Goal: Task Accomplishment & Management: Manage account settings

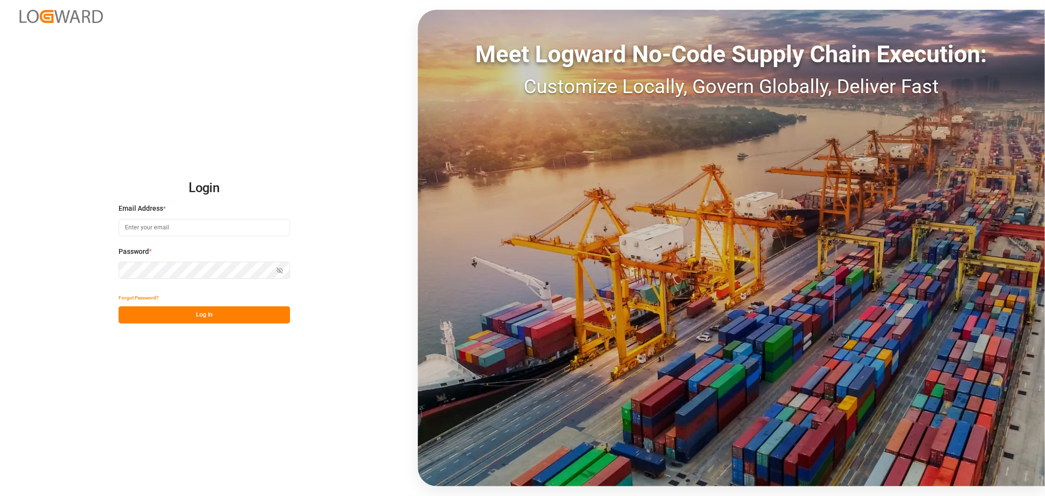
click at [180, 229] on input at bounding box center [205, 227] width 172 height 17
type input "nancy.cervantes@leschaco.com"
click at [283, 271] on button "Show password" at bounding box center [280, 270] width 21 height 17
click at [229, 320] on button "Log In" at bounding box center [205, 314] width 172 height 17
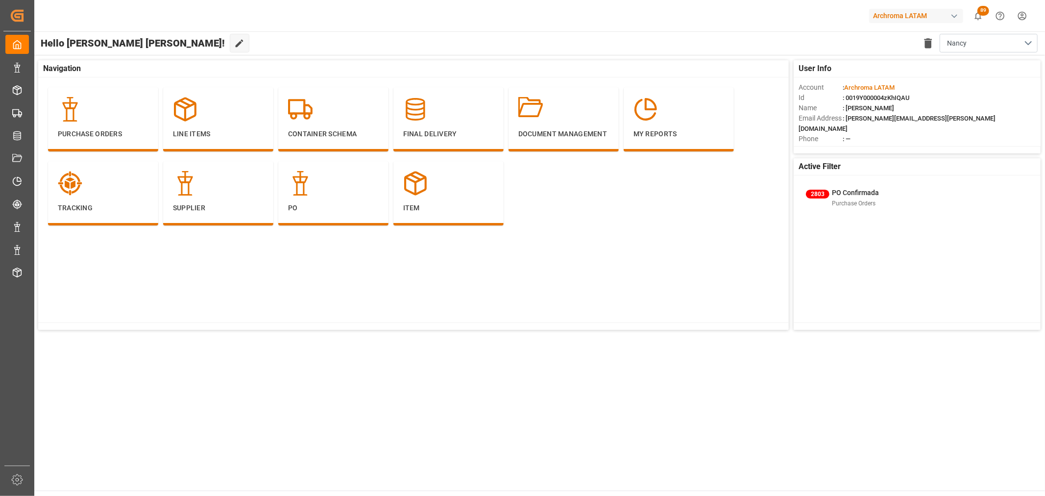
click at [892, 13] on div "Archroma LATAM" at bounding box center [916, 16] width 94 height 14
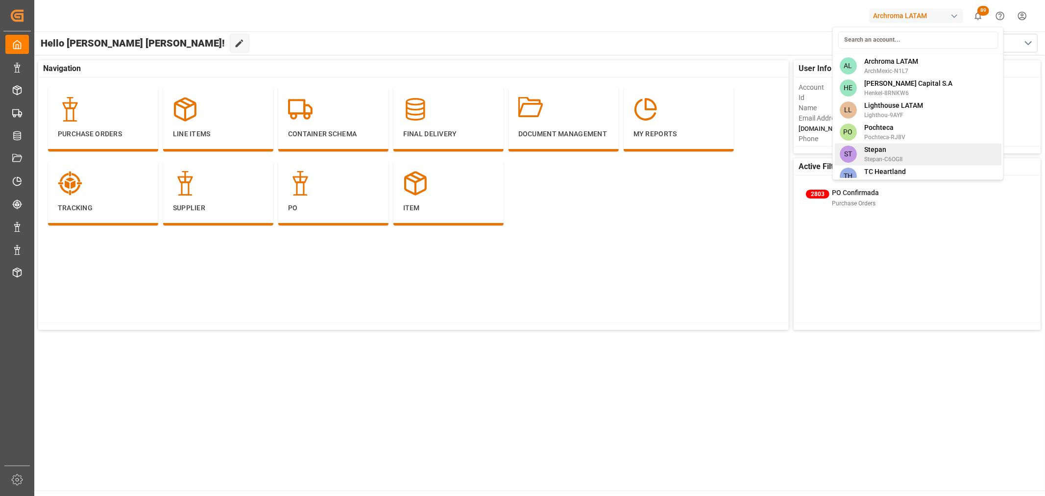
click at [882, 149] on span "Stepan" at bounding box center [884, 150] width 38 height 10
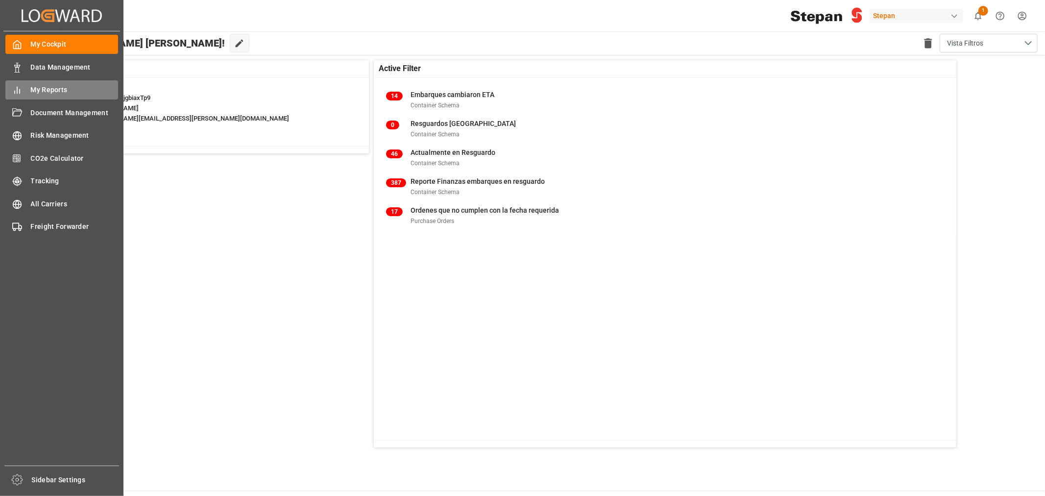
click at [64, 94] on span "My Reports" at bounding box center [75, 90] width 88 height 10
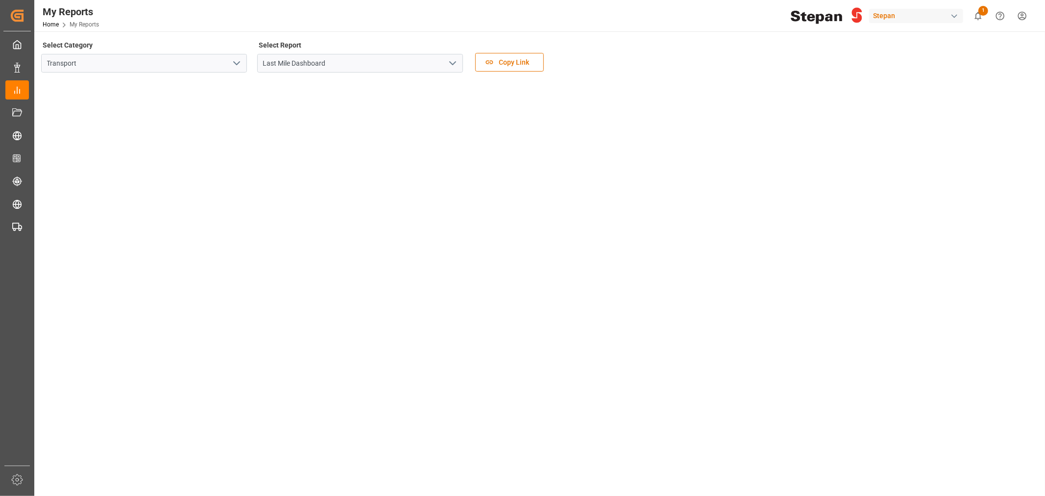
click at [614, 25] on div "My Reports Home My Reports Stepan 1 Notifications Only show unread All Mark all…" at bounding box center [536, 15] width 1018 height 31
click at [459, 68] on input "Last Mile Dashboard" at bounding box center [360, 63] width 206 height 19
click at [459, 66] on button "open menu" at bounding box center [452, 63] width 15 height 15
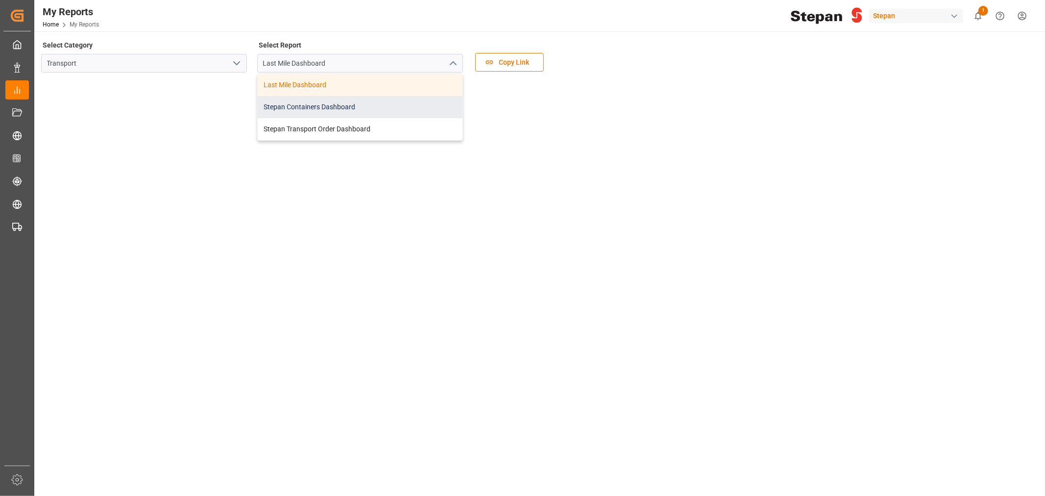
click at [385, 105] on div "Stepan Containers Dashboard" at bounding box center [360, 107] width 205 height 22
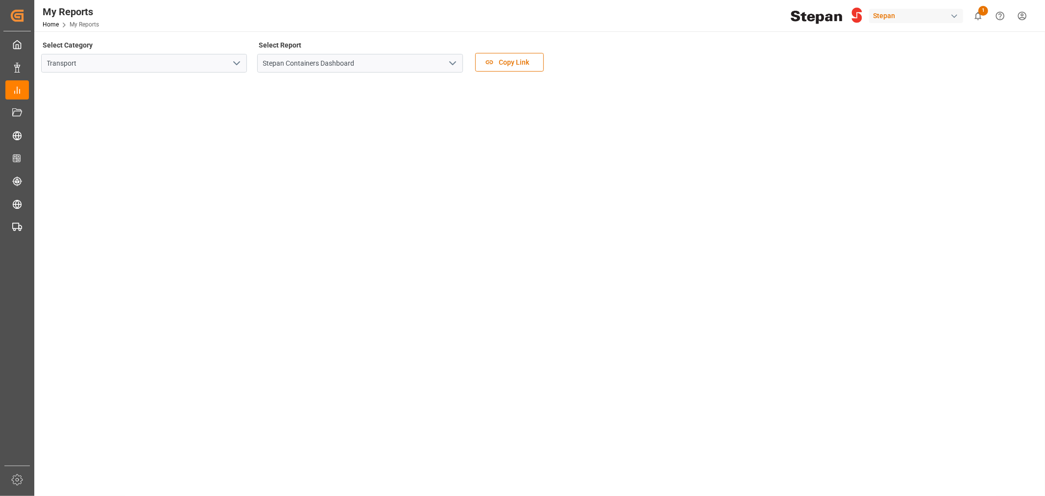
click at [579, 6] on div "My Reports Home My Reports Stepan 1 Notifications Only show unread All Mark all…" at bounding box center [536, 15] width 1018 height 31
click at [806, 348] on tableau-viz at bounding box center [538, 460] width 993 height 761
click at [807, 365] on tableau-viz at bounding box center [538, 460] width 993 height 761
click at [841, 254] on tableau-viz at bounding box center [538, 460] width 993 height 761
click at [846, 149] on tableau-viz at bounding box center [538, 460] width 993 height 761
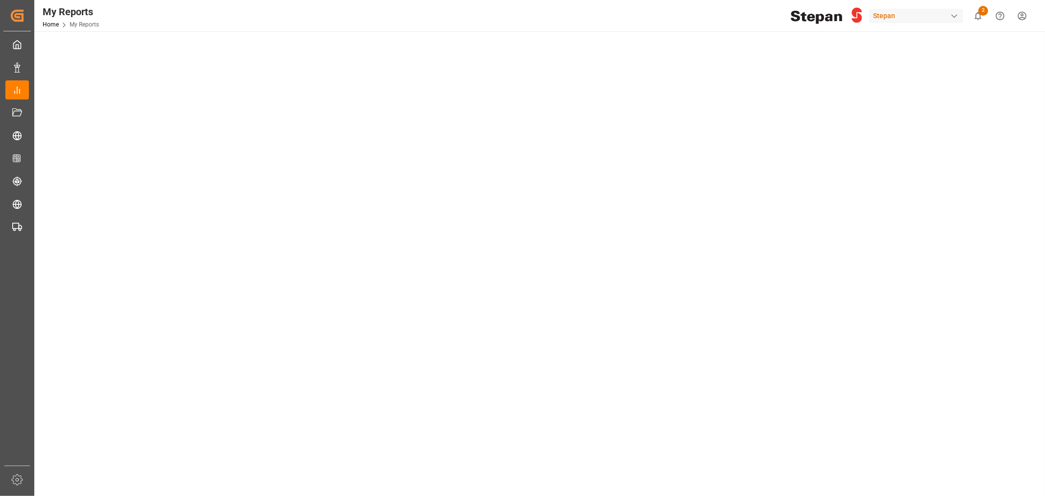
scroll to position [272, 0]
click at [831, 230] on tableau-viz at bounding box center [538, 188] width 993 height 761
click at [920, 12] on div "Stepan" at bounding box center [916, 16] width 94 height 14
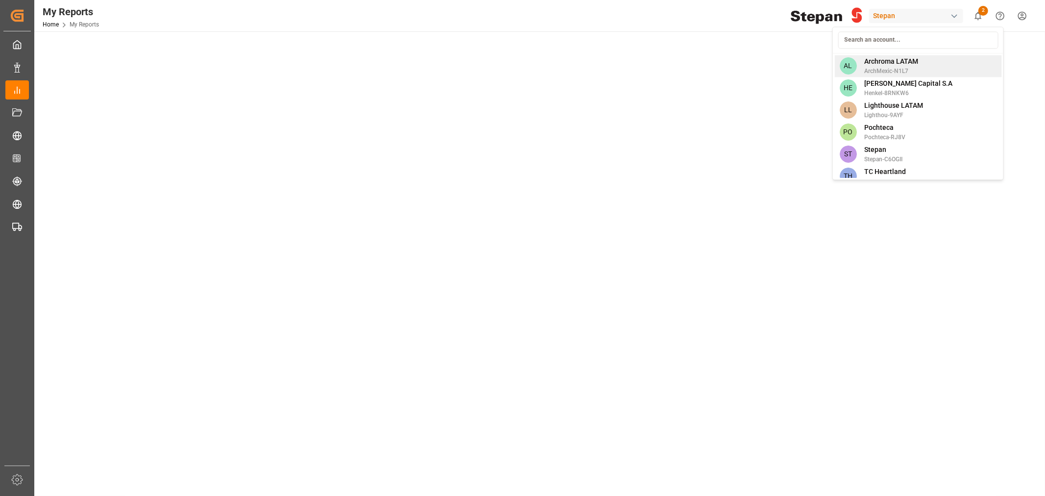
click at [922, 65] on div "AL Archroma LATAM ArchMexic-N1L7" at bounding box center [918, 66] width 167 height 22
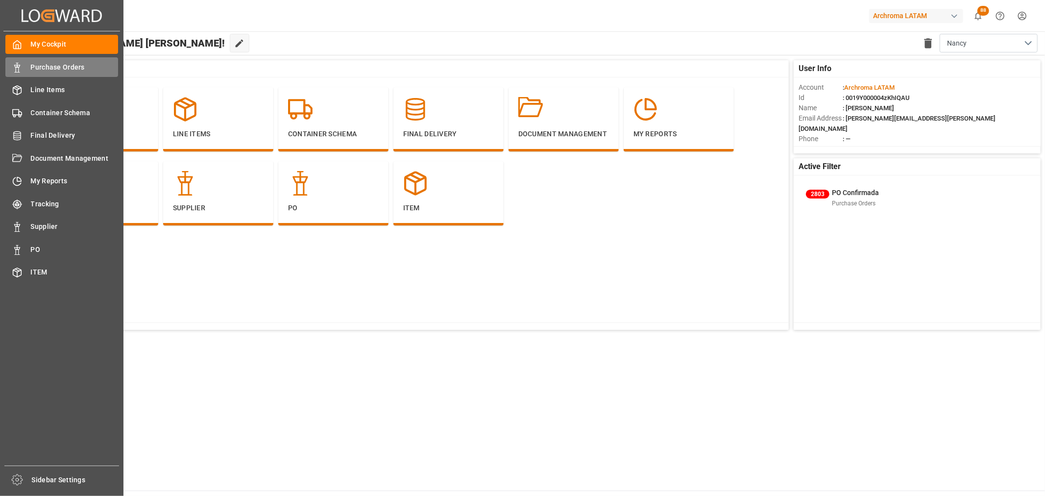
click at [73, 64] on span "Purchase Orders" at bounding box center [75, 67] width 88 height 10
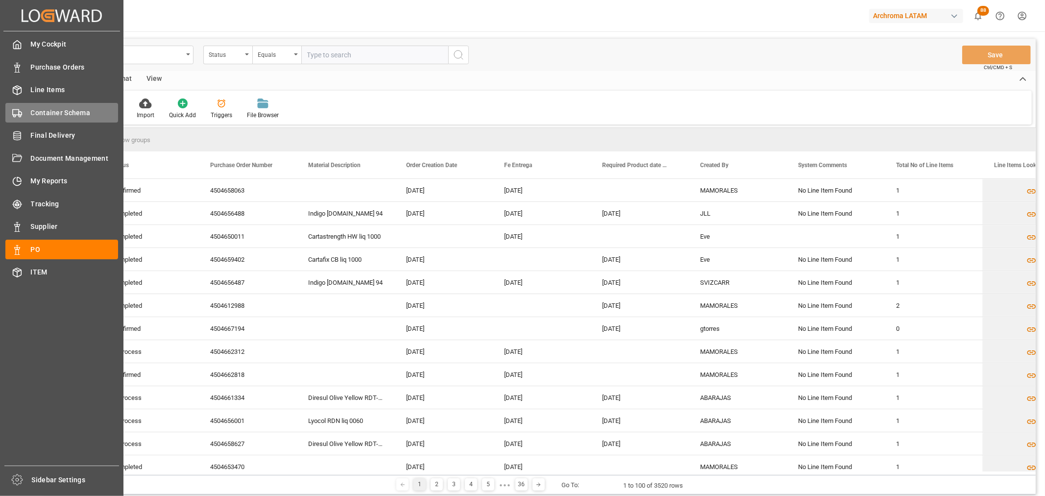
click at [54, 119] on div "Container Schema Container Schema" at bounding box center [61, 112] width 113 height 19
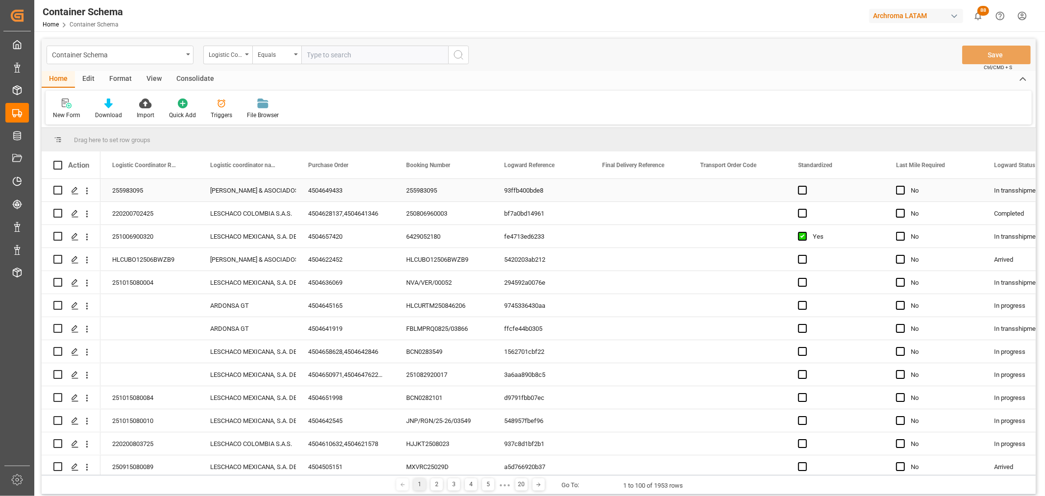
click at [640, 198] on div "Press SPACE to select this row." at bounding box center [640, 190] width 98 height 23
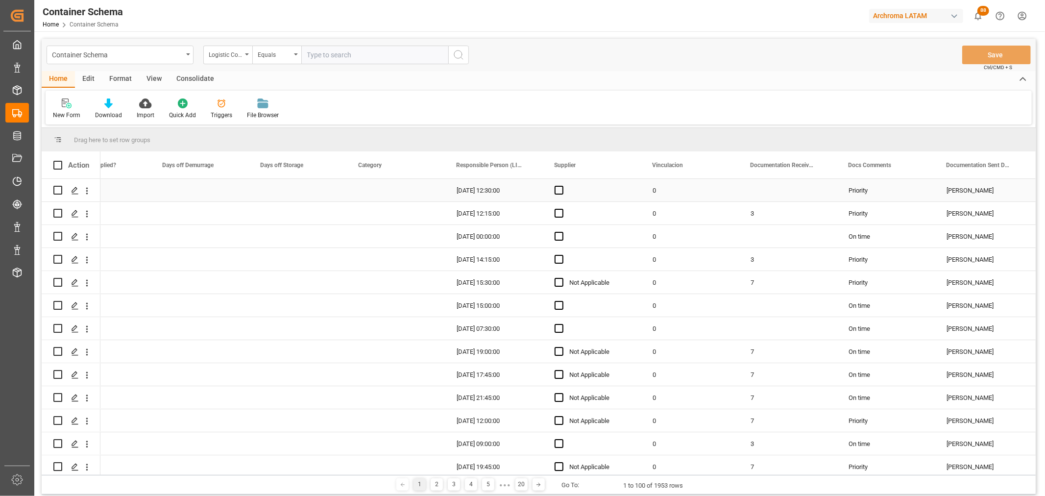
scroll to position [0, 1126]
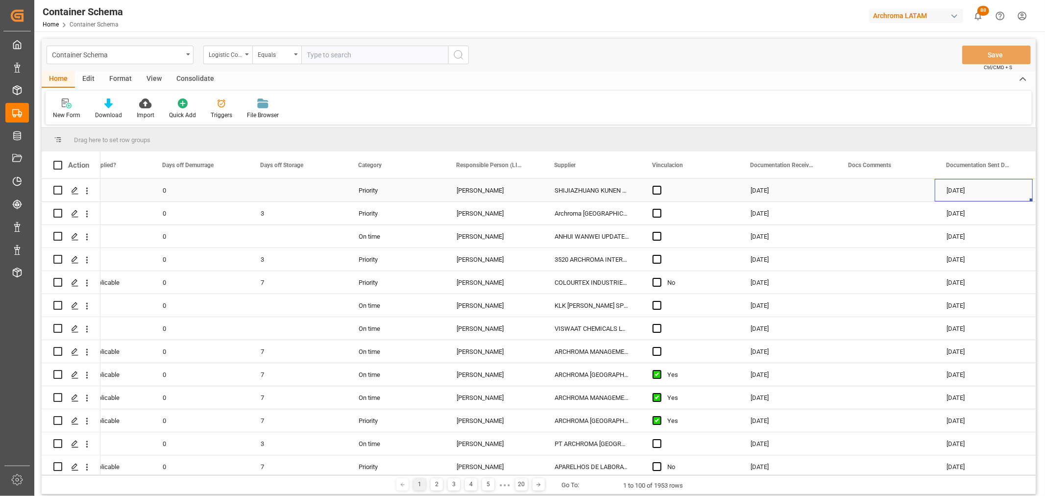
click at [496, 192] on div "Maria Piranquive" at bounding box center [494, 190] width 74 height 23
click at [525, 194] on icon "open menu" at bounding box center [525, 197] width 12 height 12
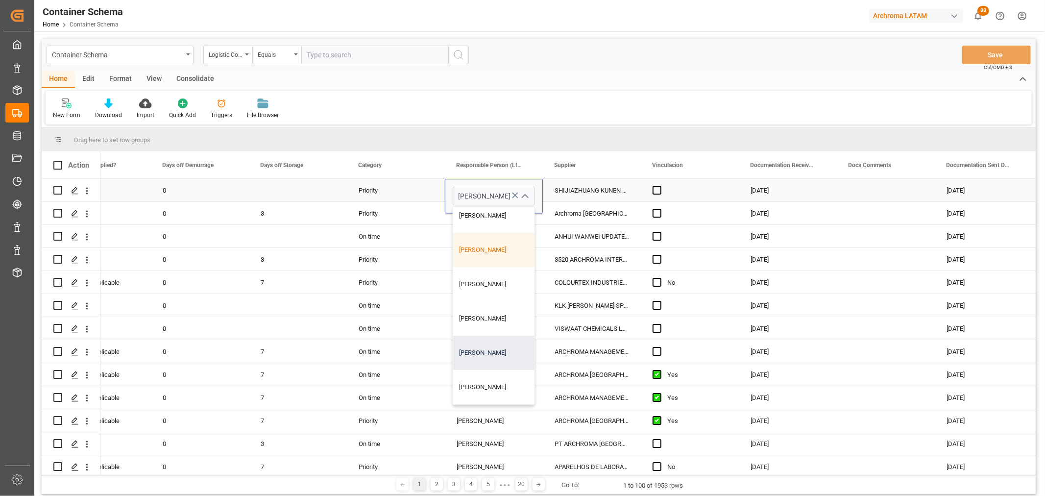
scroll to position [0, 0]
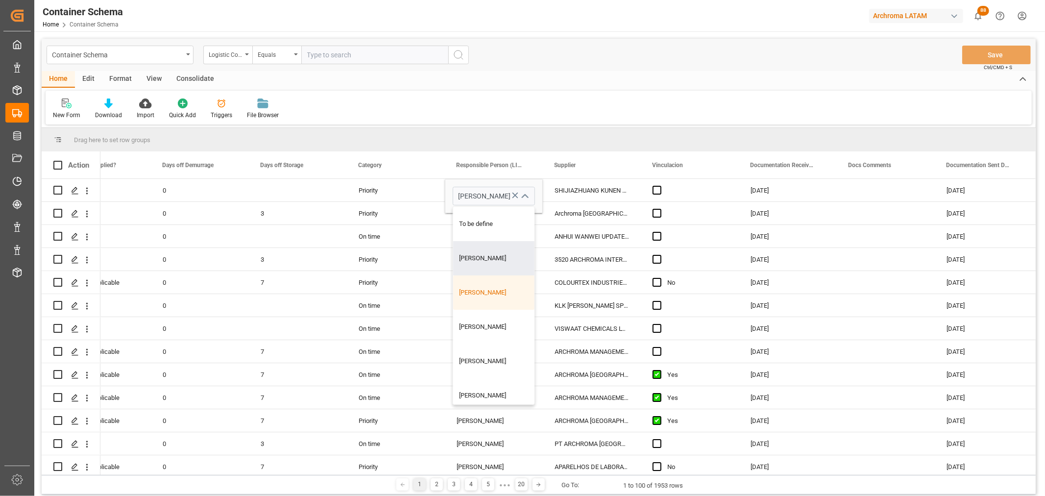
click at [631, 98] on div "New Form Download Import Quick Add Triggers File Browser" at bounding box center [539, 108] width 987 height 34
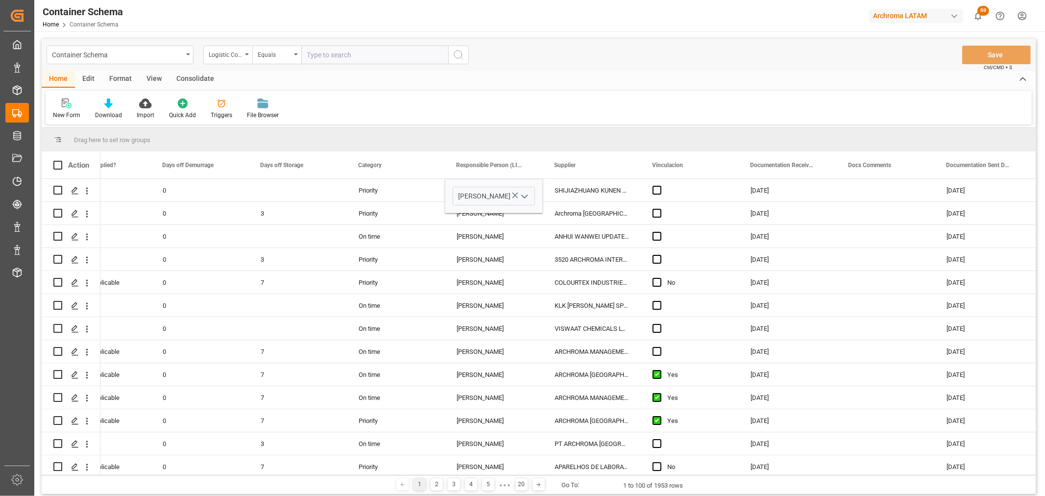
click at [86, 79] on div "Edit" at bounding box center [88, 79] width 27 height 17
click at [162, 113] on div "Configuration" at bounding box center [167, 115] width 37 height 9
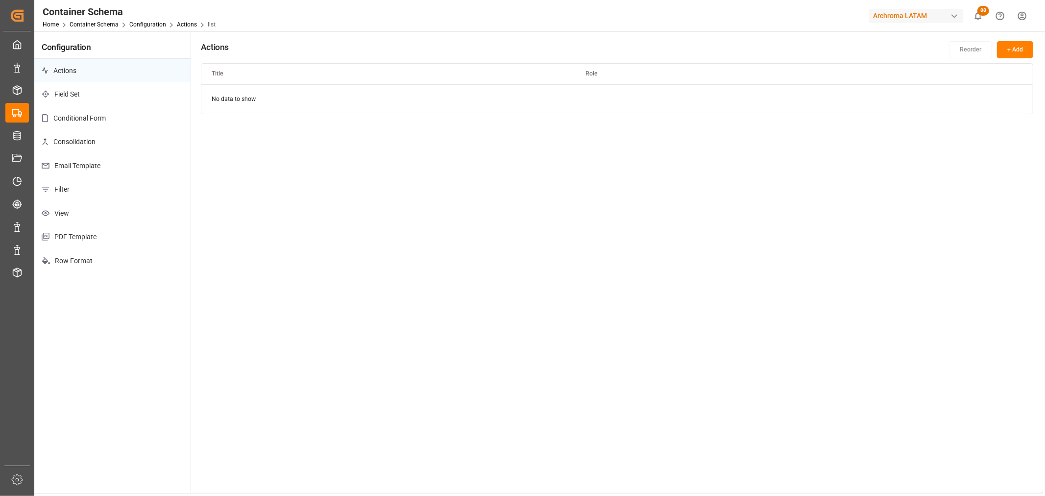
click at [88, 167] on p "Email Template" at bounding box center [112, 166] width 156 height 24
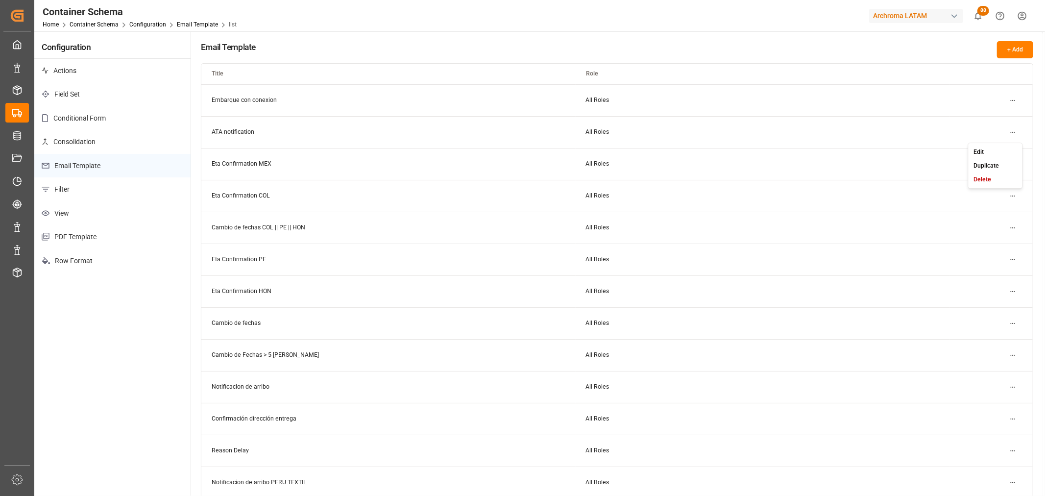
click at [1008, 133] on html "Created by potrace 1.15, written by Peter Selinger 2001-2017 Created by potrace…" at bounding box center [522, 248] width 1045 height 496
click at [988, 152] on div "Edit" at bounding box center [995, 152] width 50 height 14
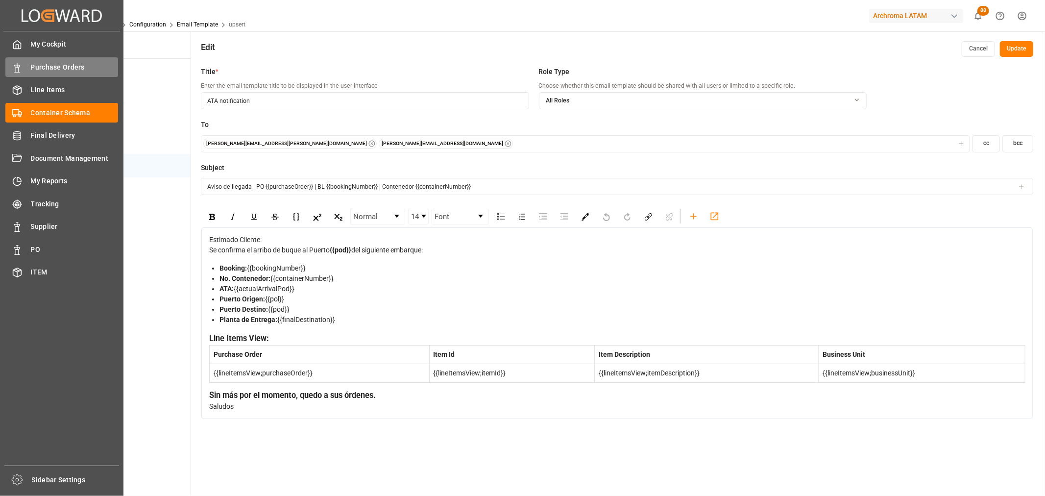
click at [53, 69] on span "Purchase Orders" at bounding box center [75, 67] width 88 height 10
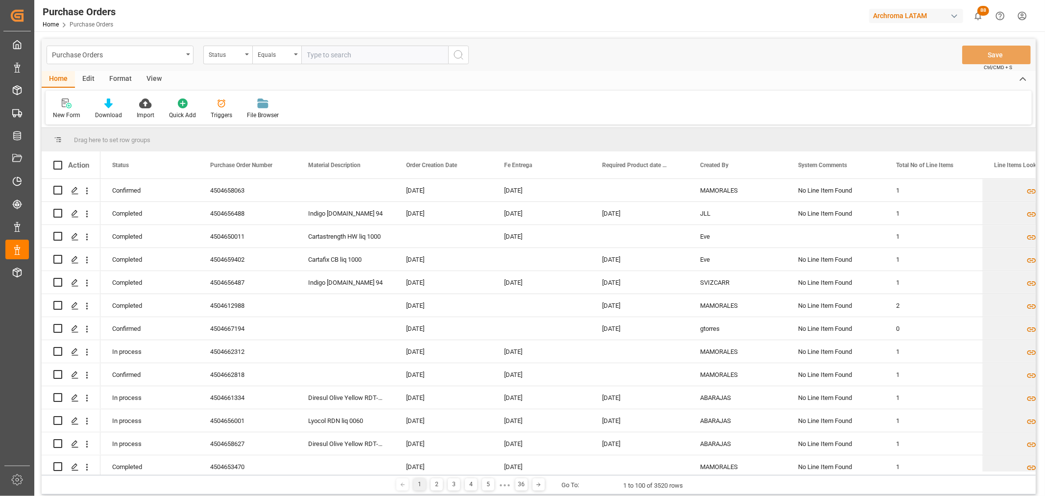
click at [89, 84] on div "Edit" at bounding box center [88, 79] width 27 height 17
click at [173, 111] on div "Configuration" at bounding box center [167, 115] width 37 height 9
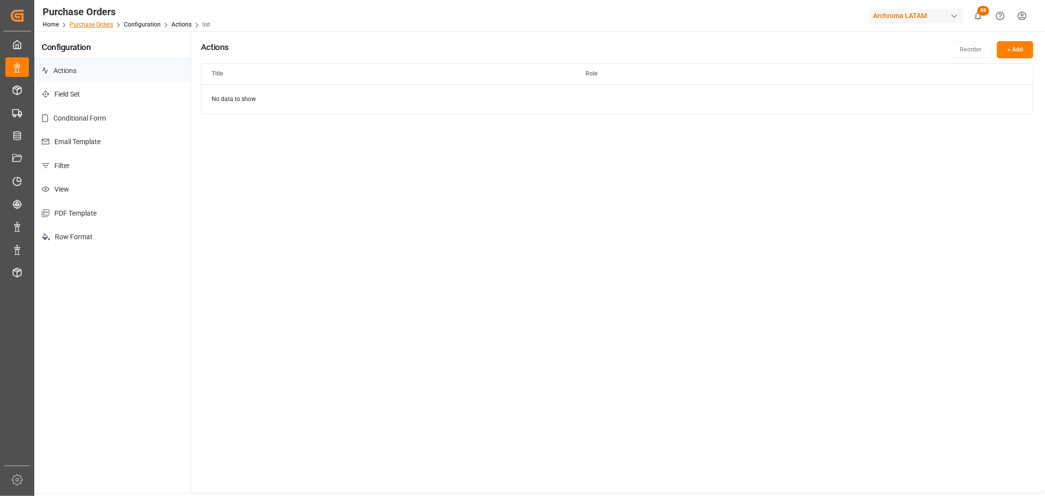
click at [88, 23] on link "Purchase Orders" at bounding box center [92, 24] width 44 height 7
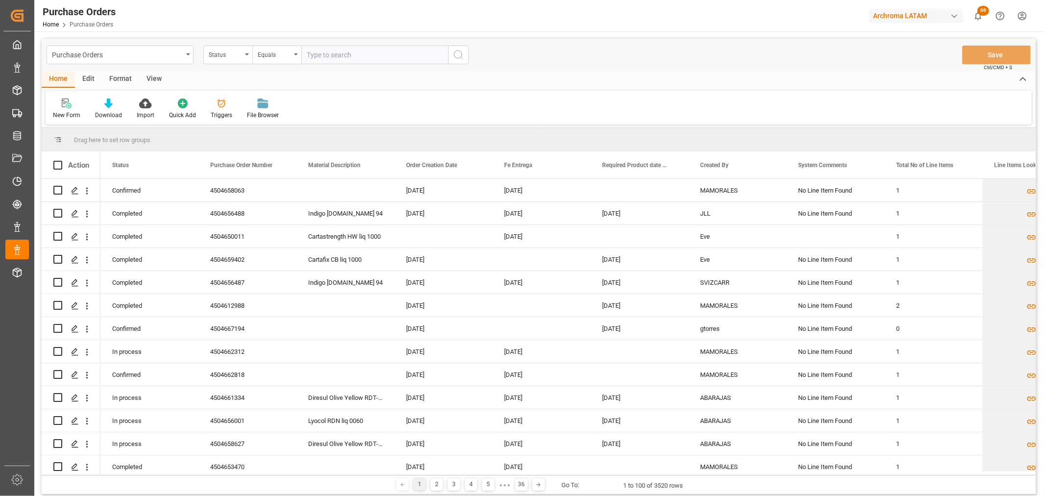
click at [84, 78] on div "Edit" at bounding box center [88, 79] width 27 height 17
click at [222, 106] on div at bounding box center [216, 103] width 33 height 10
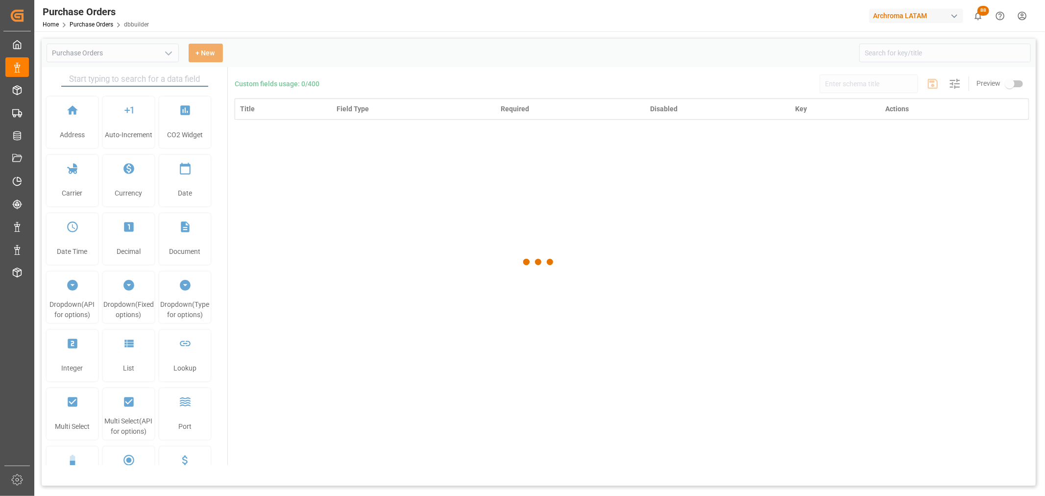
type input "Purchase Orders"
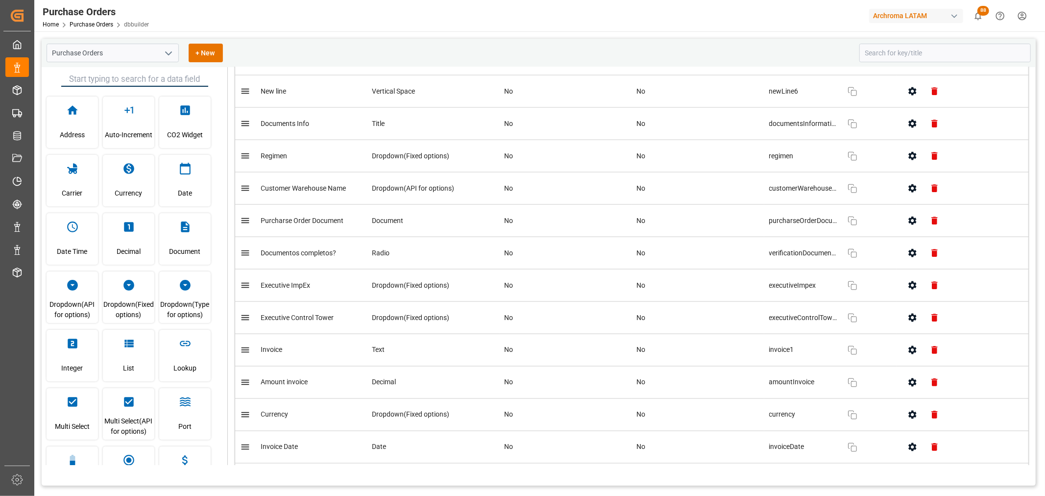
scroll to position [1307, 0]
click at [913, 323] on button "button" at bounding box center [913, 316] width 22 height 22
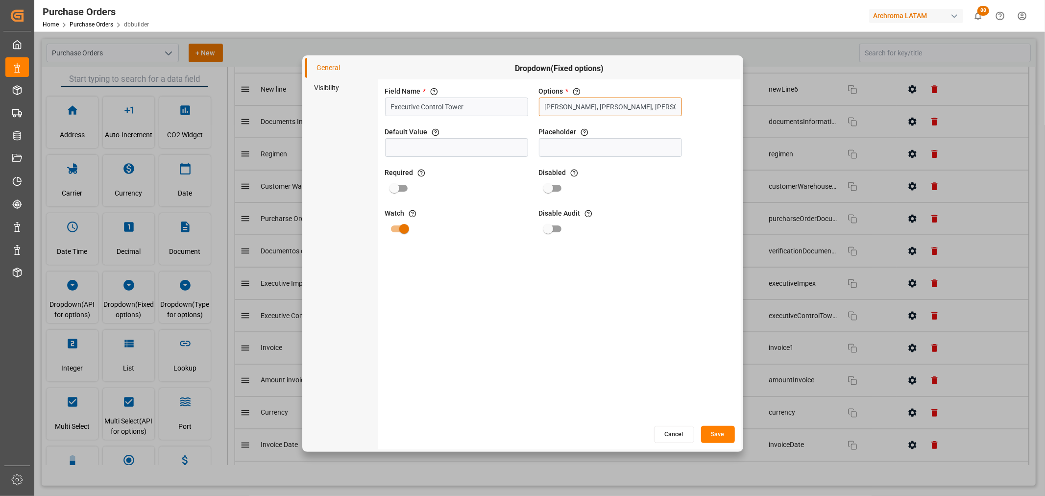
click at [633, 111] on input "Erika Cervantes, Maria Piranquive, Valeria Hurtado, Perla Sánchez" at bounding box center [610, 107] width 143 height 19
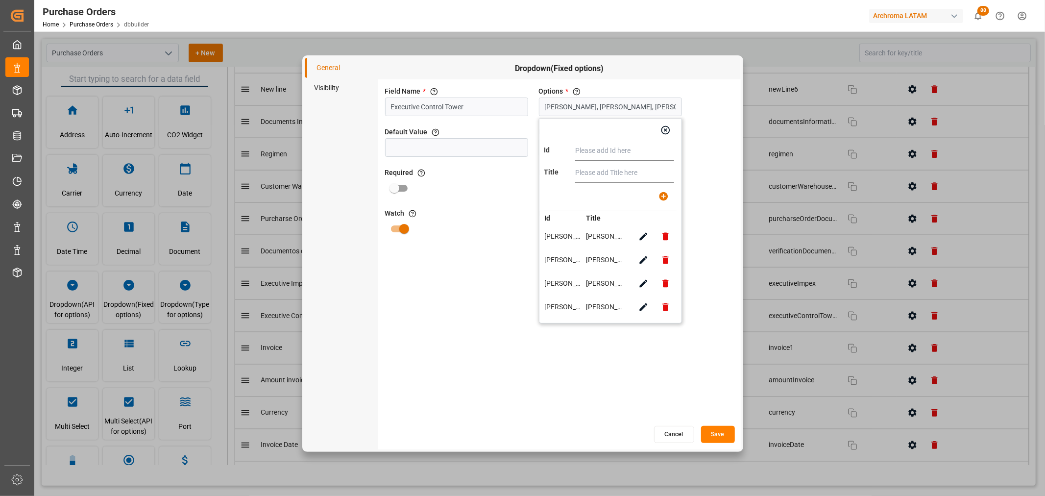
click at [601, 153] on input "text" at bounding box center [624, 151] width 99 height 20
type input "Dalia Gutierrez"
click at [625, 155] on input "Dalia Gutierrez" at bounding box center [624, 151] width 99 height 20
click at [625, 157] on input "Dalia Gutierrez" at bounding box center [624, 151] width 99 height 20
drag, startPoint x: 629, startPoint y: 154, endPoint x: 626, endPoint y: 161, distance: 7.0
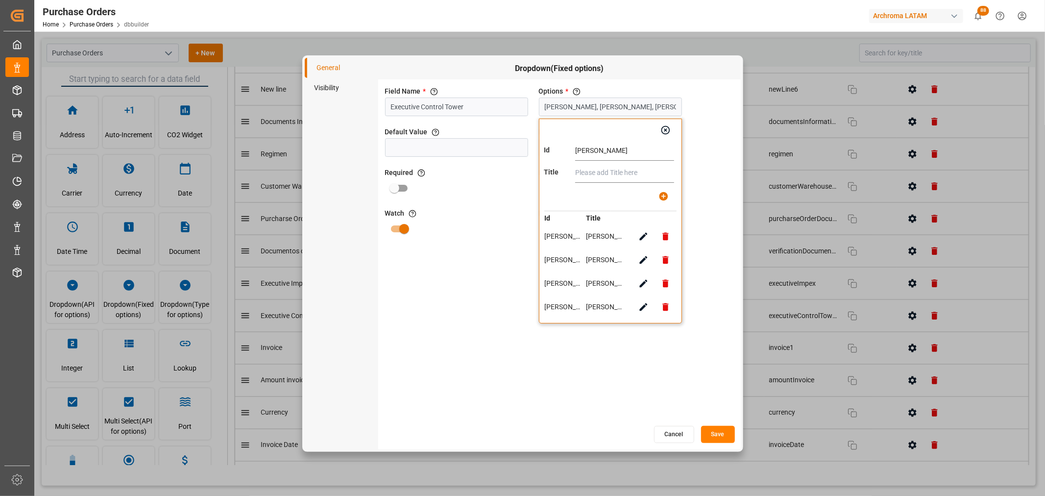
click at [538, 148] on div "Field Name * The title of the field that will be shown in UI Executive Control …" at bounding box center [559, 252] width 363 height 346
click at [628, 169] on input "text" at bounding box center [624, 173] width 99 height 20
paste input "Dalia Gutierrez"
click at [609, 174] on input "Dalia Gutierrez" at bounding box center [624, 173] width 99 height 20
type input "Dalia Gutierrez"
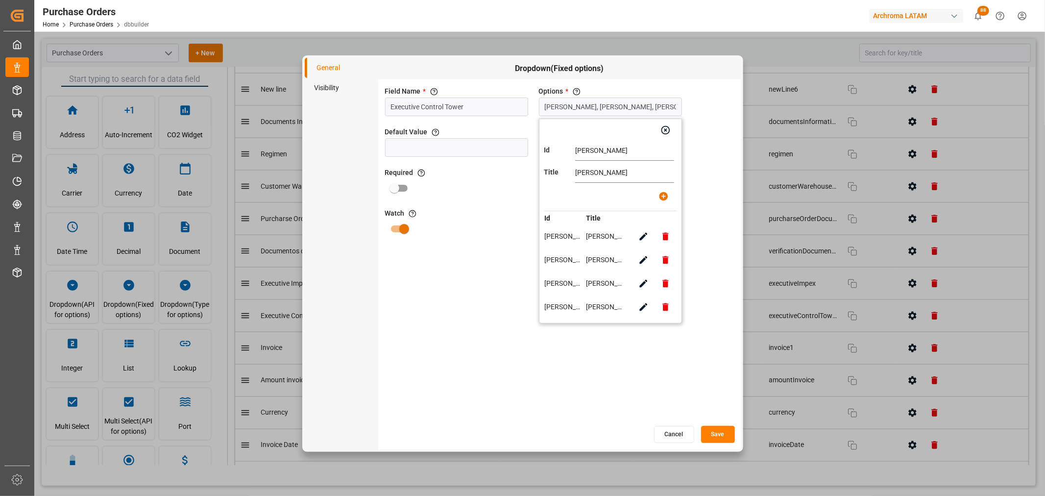
drag, startPoint x: 609, startPoint y: 174, endPoint x: 577, endPoint y: 198, distance: 40.3
click at [577, 198] on div at bounding box center [606, 196] width 138 height 22
click at [660, 194] on icon "button" at bounding box center [664, 196] width 10 height 10
type input "Erika Cervantes, Maria Piranquive, Valeria Hurtado, Perla Sánchez, Dalia Gutier…"
click at [729, 440] on button "Save" at bounding box center [718, 434] width 34 height 17
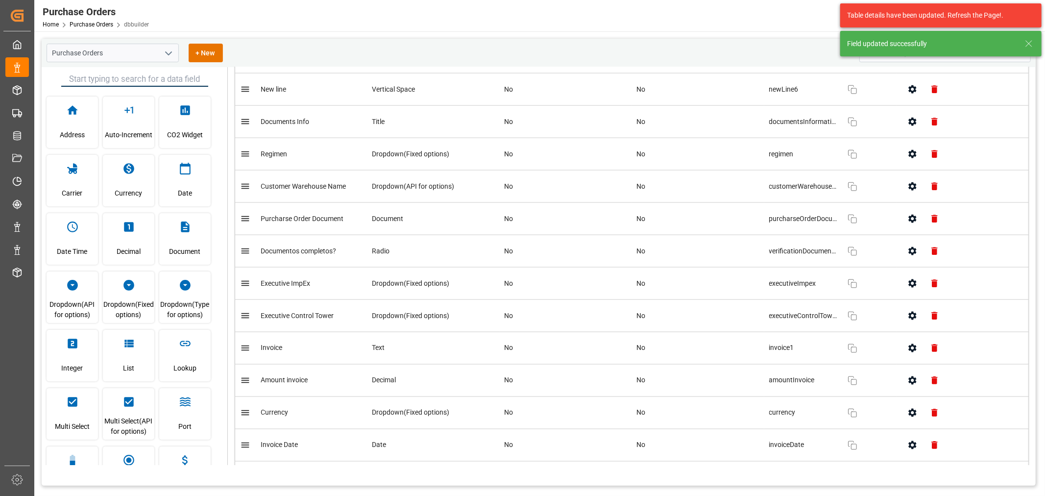
click at [163, 53] on icon "open menu" at bounding box center [169, 54] width 12 height 12
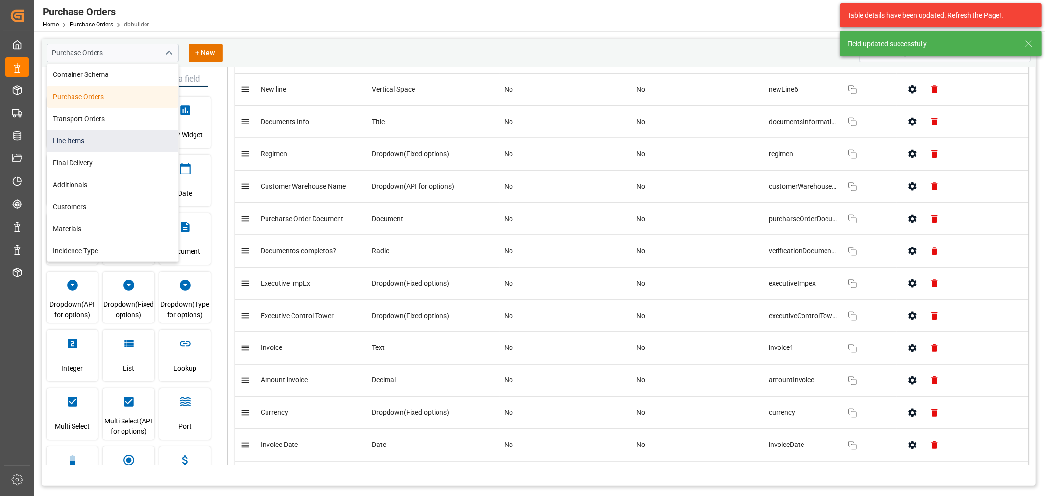
click at [93, 144] on div "Line Items" at bounding box center [112, 141] width 131 height 22
type input "Line Items"
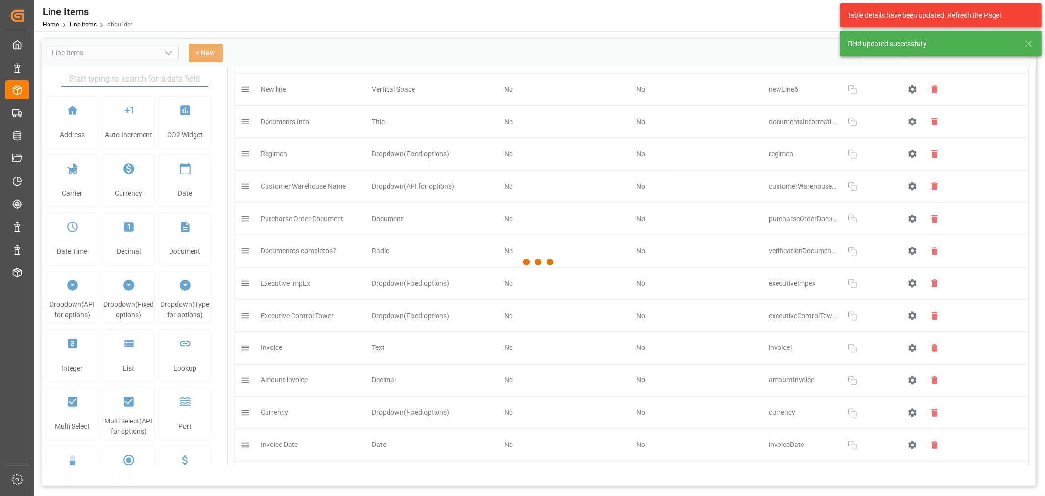
type input "Line Items"
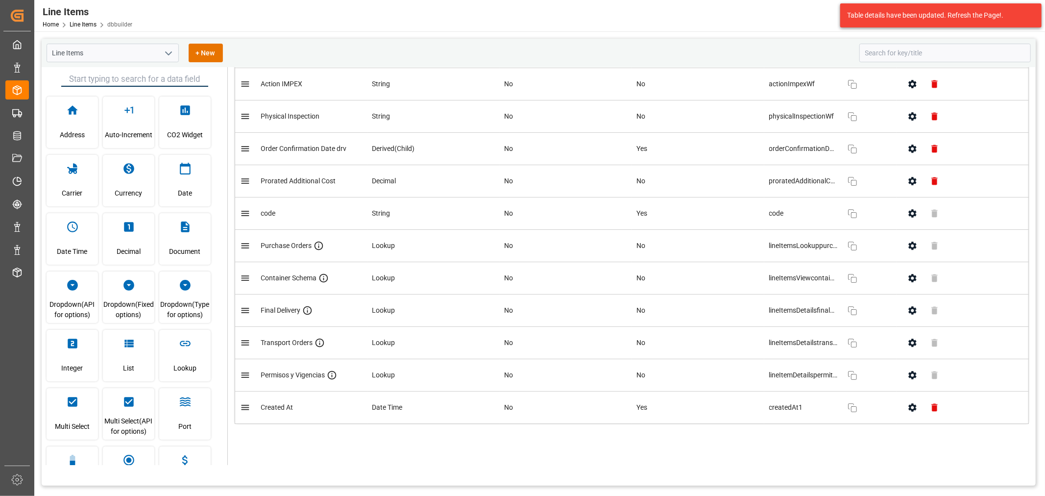
scroll to position [2456, 0]
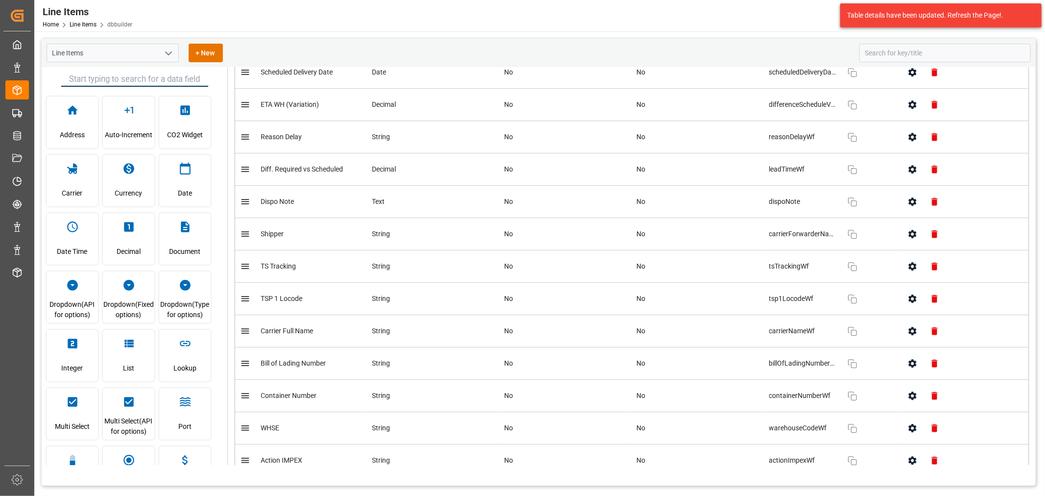
click at [169, 54] on polyline "open menu" at bounding box center [169, 53] width 6 height 3
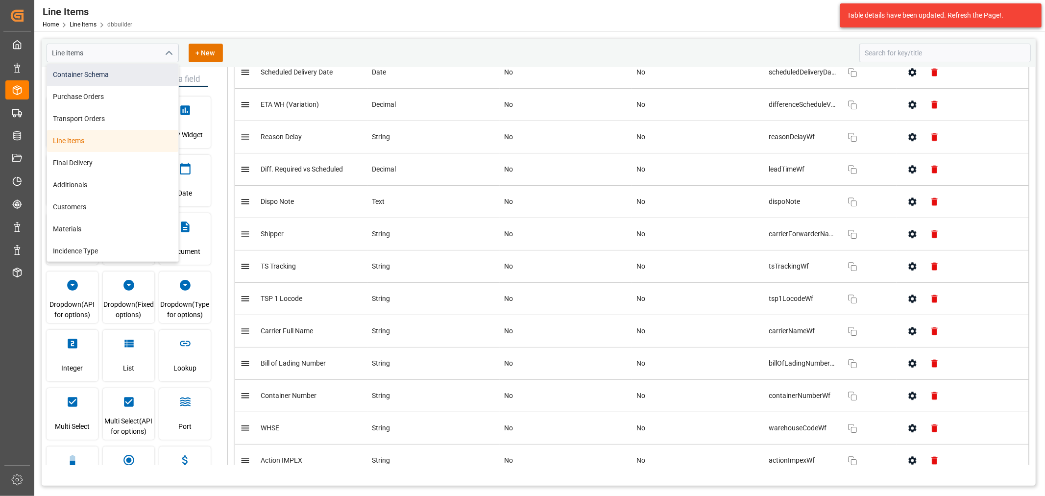
click at [95, 66] on div "Container Schema" at bounding box center [112, 75] width 131 height 22
type input "Container Schema"
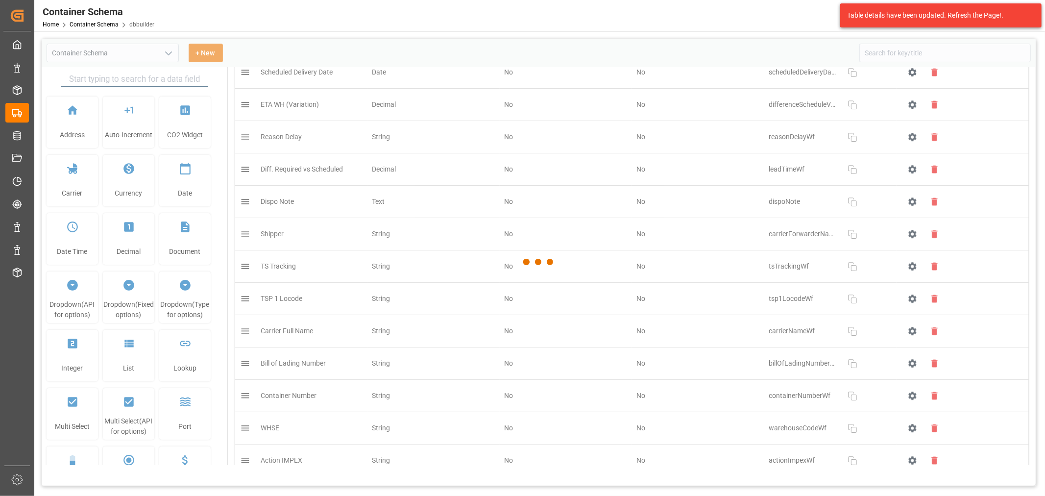
type input "Container Schema"
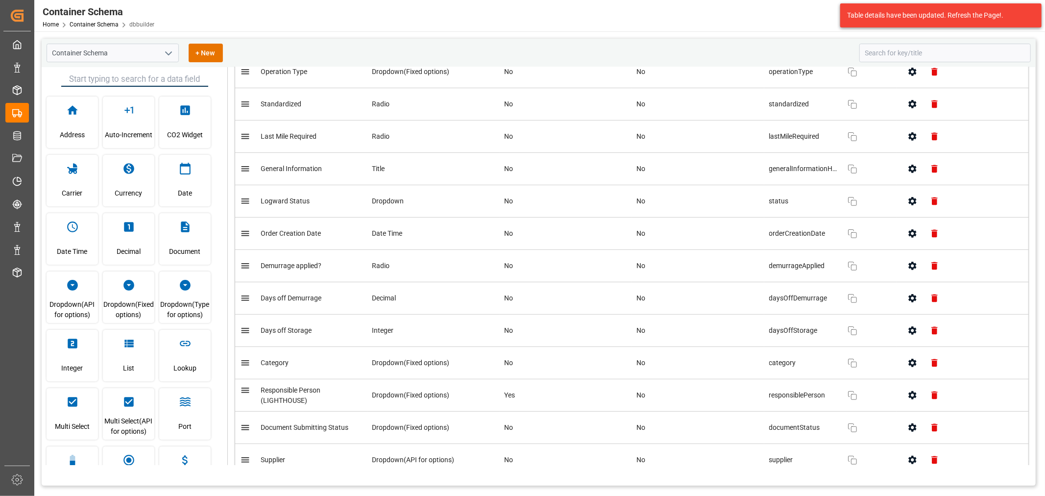
scroll to position [441, 0]
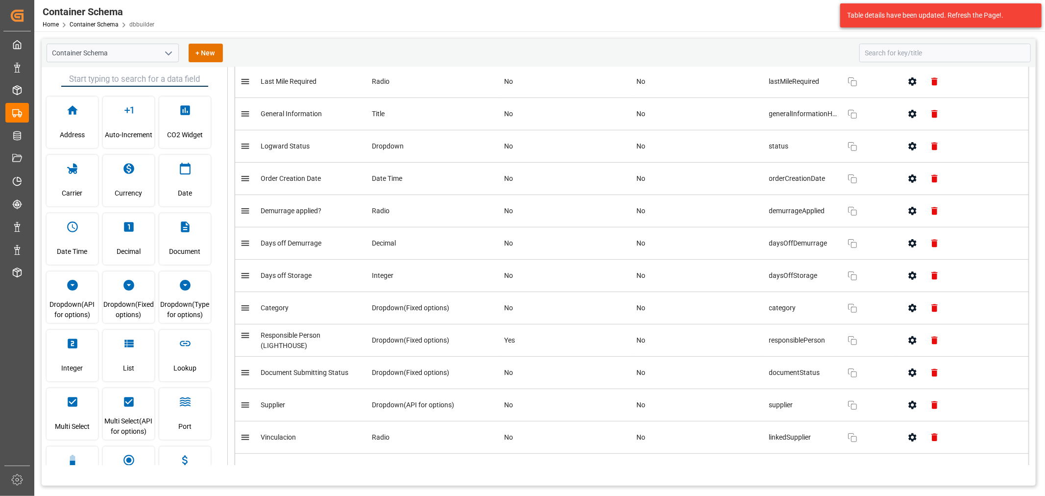
click at [912, 345] on icon "button" at bounding box center [913, 340] width 10 height 10
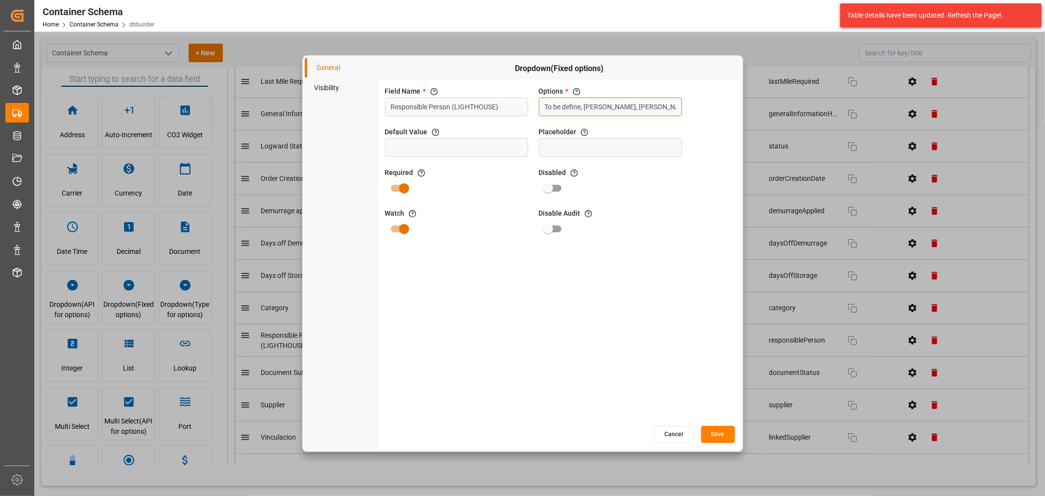
click at [643, 109] on input "To be define, Erika Cervantes, Maria Piranquive, Jose Echeverria, Valeria Hurta…" at bounding box center [610, 107] width 143 height 19
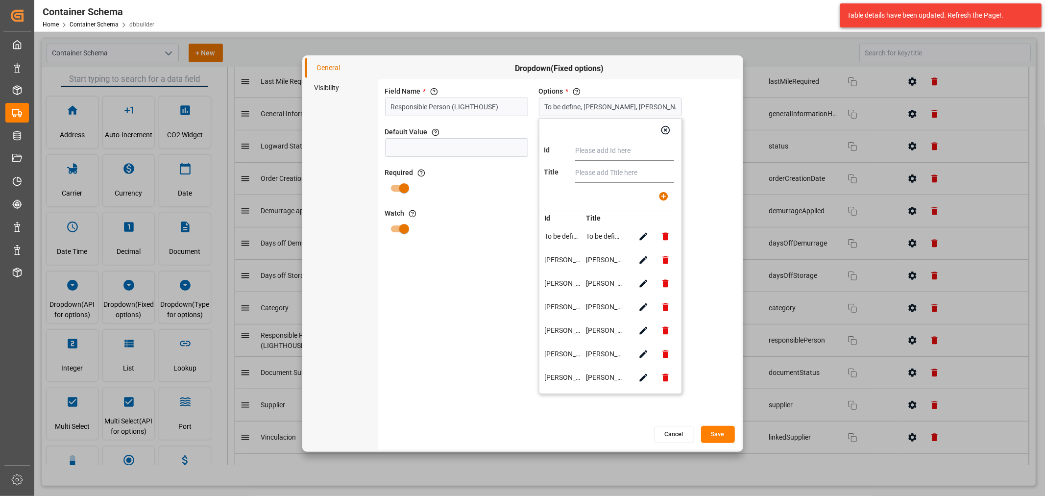
click at [697, 306] on div "Field Name * The title of the field that will be shown in UI Responsible Person…" at bounding box center [559, 252] width 363 height 346
click at [678, 426] on button "Cancel" at bounding box center [674, 434] width 40 height 17
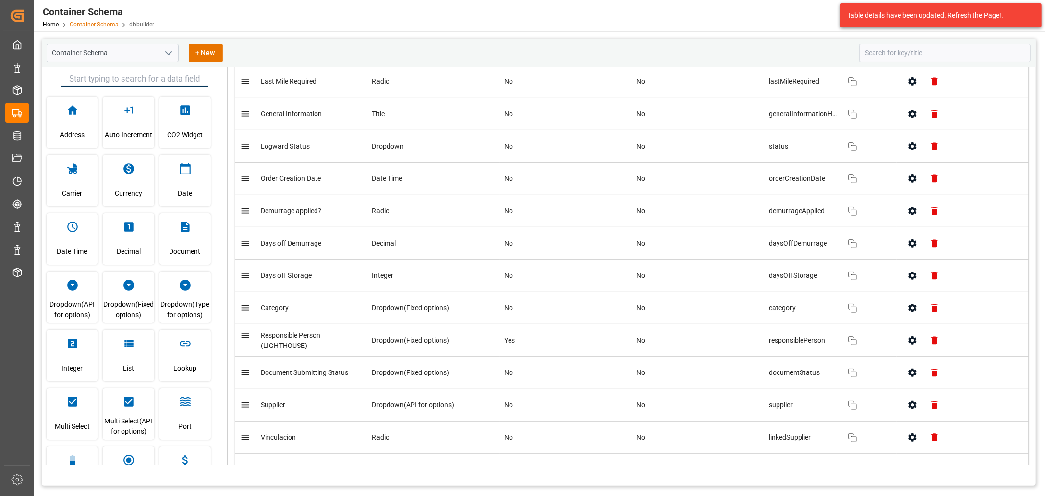
click at [102, 25] on link "Container Schema" at bounding box center [94, 24] width 49 height 7
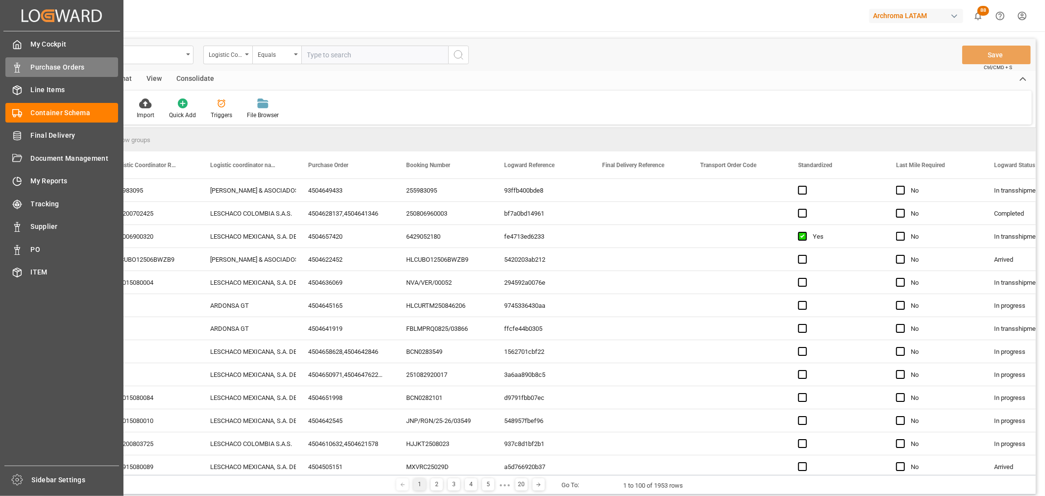
click at [48, 69] on span "Purchase Orders" at bounding box center [75, 67] width 88 height 10
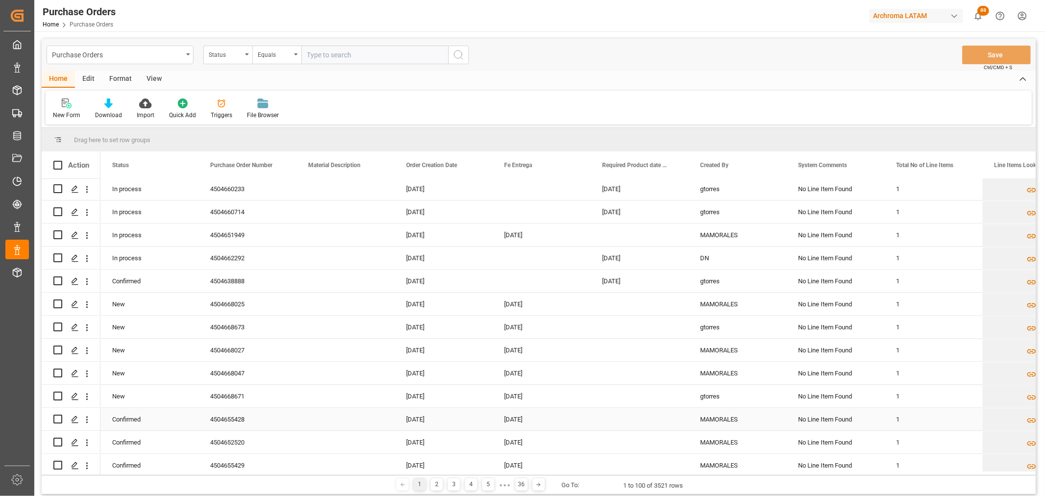
scroll to position [1796, 0]
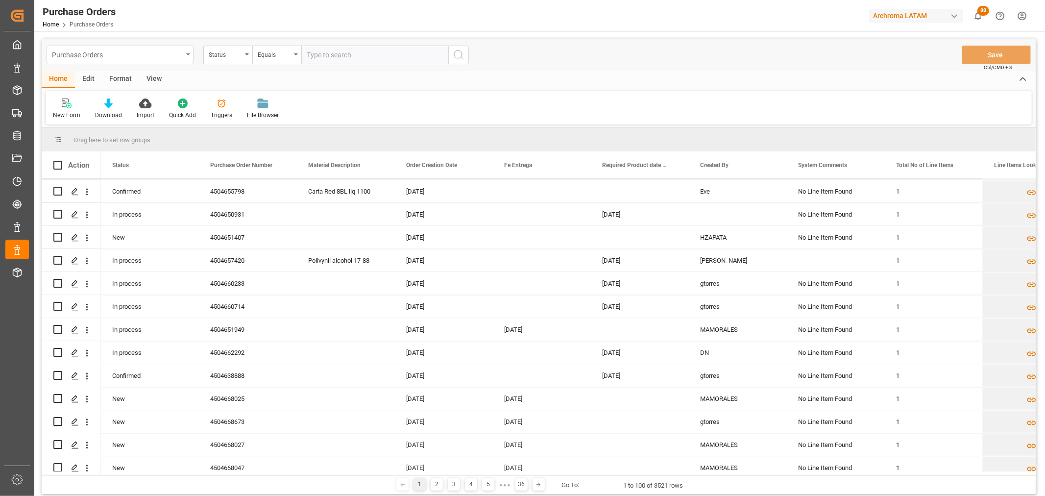
click at [164, 55] on div "Purchase Orders" at bounding box center [117, 54] width 131 height 12
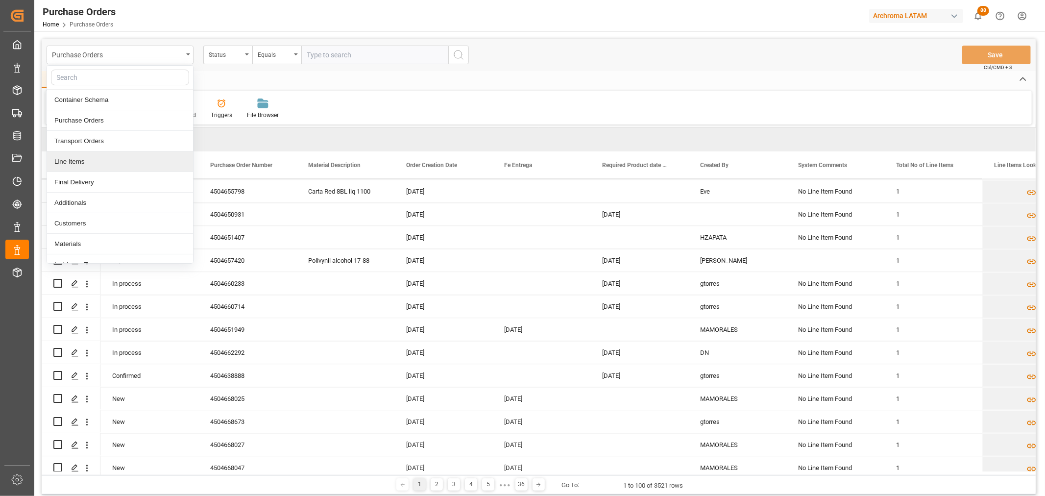
click at [84, 156] on div "Line Items" at bounding box center [120, 161] width 146 height 21
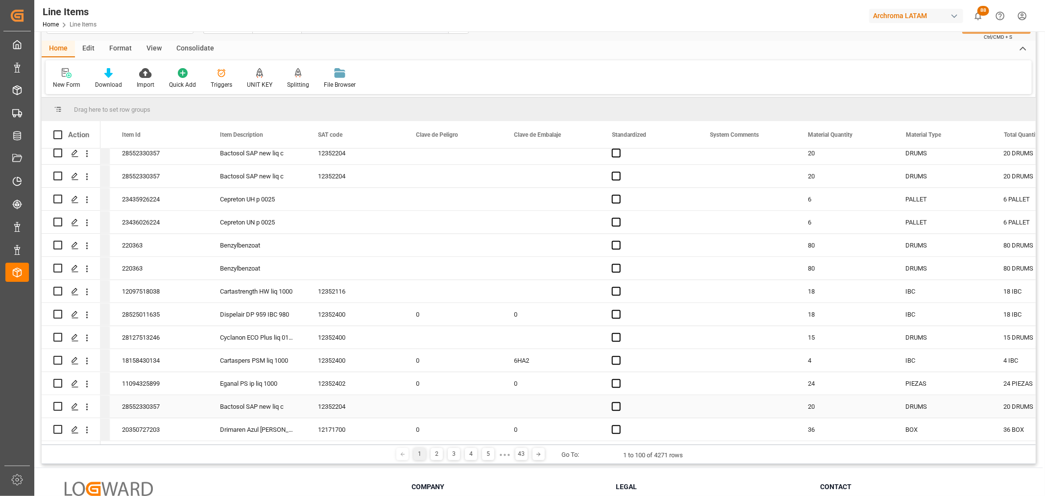
scroll to position [54, 0]
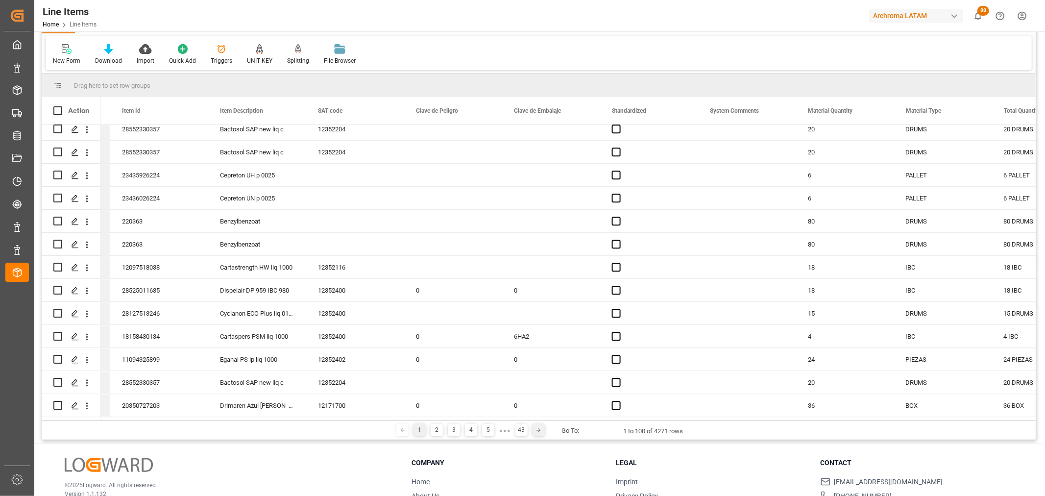
click at [543, 432] on div at bounding box center [539, 430] width 12 height 12
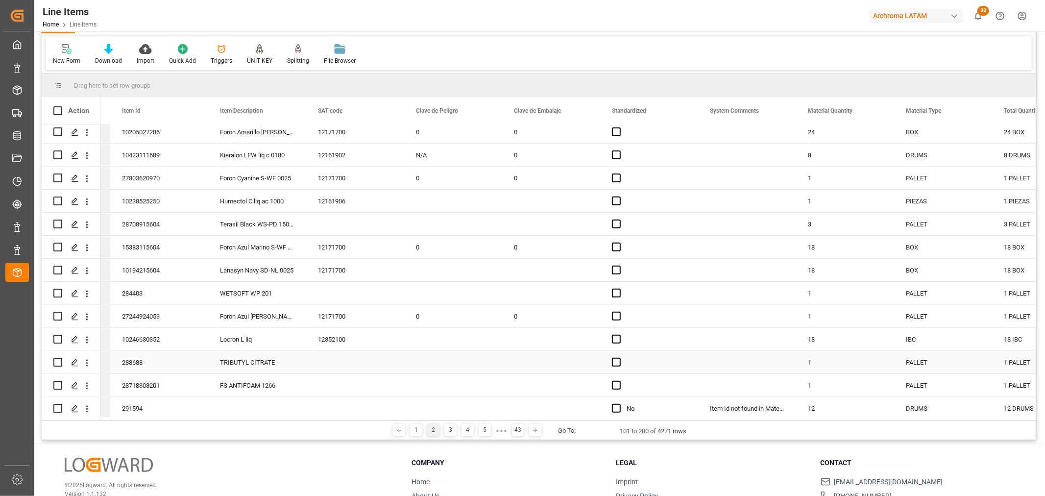
scroll to position [708, 0]
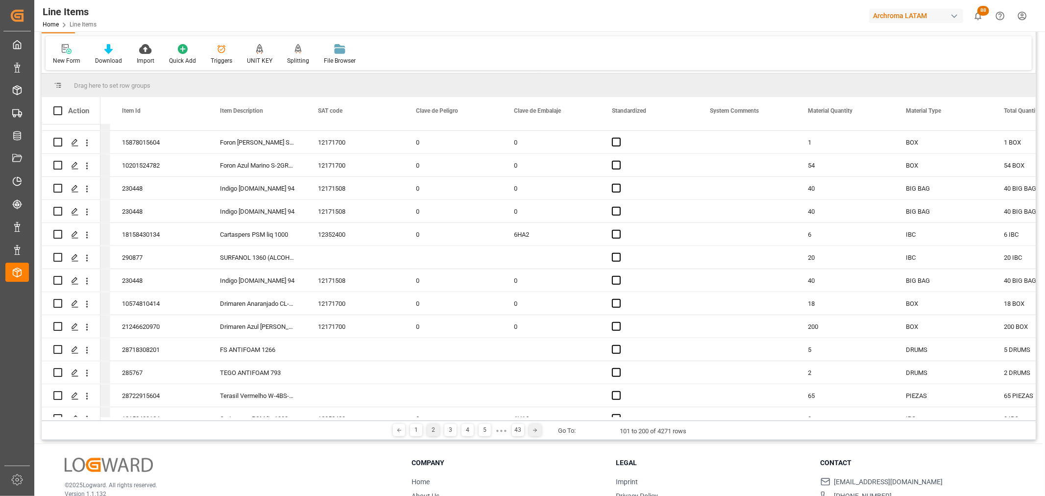
click at [535, 431] on polyline at bounding box center [536, 430] width 2 height 3
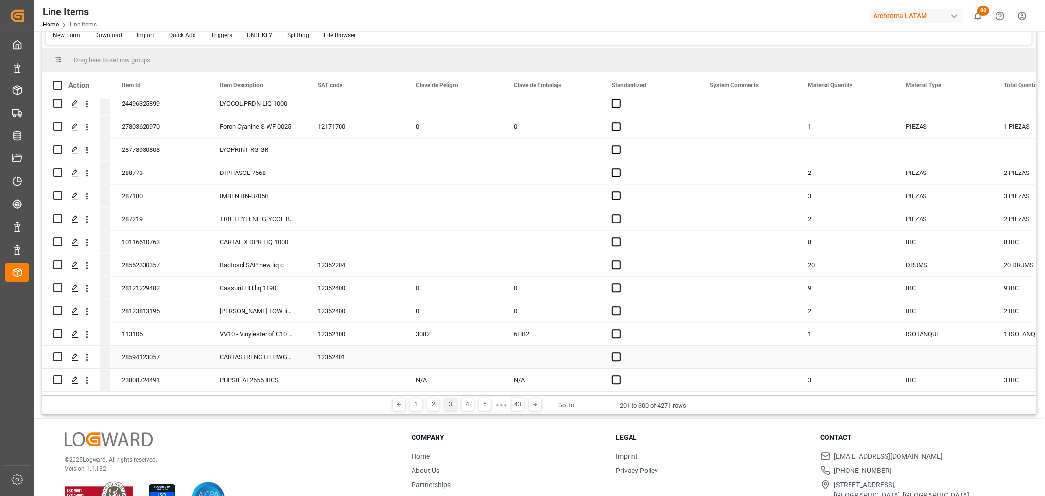
scroll to position [114, 0]
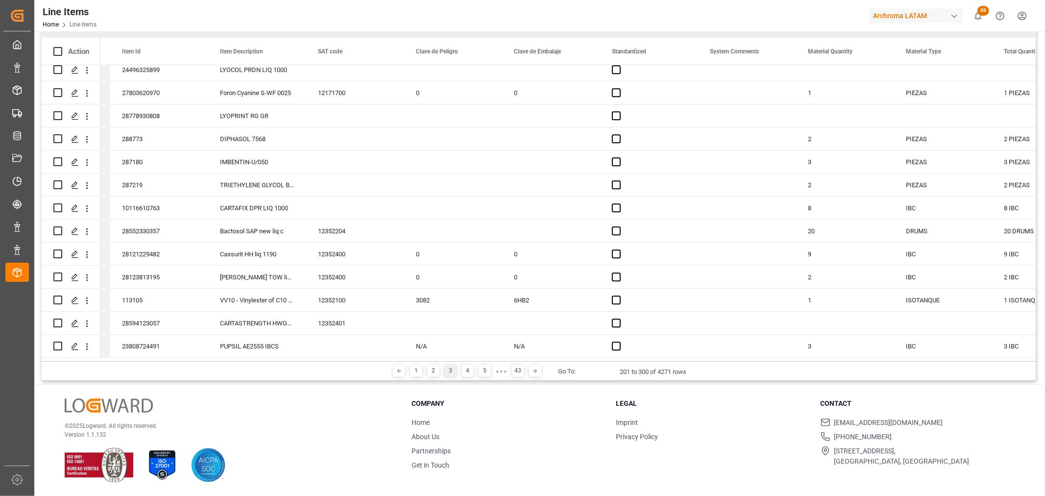
click at [933, 18] on div "Archroma LATAM" at bounding box center [916, 16] width 94 height 14
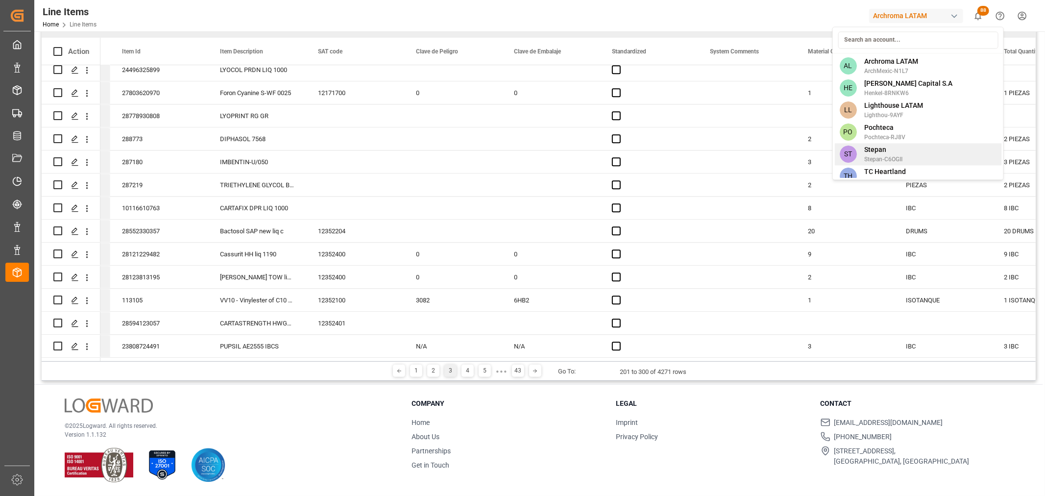
click at [872, 147] on span "Stepan" at bounding box center [884, 150] width 38 height 10
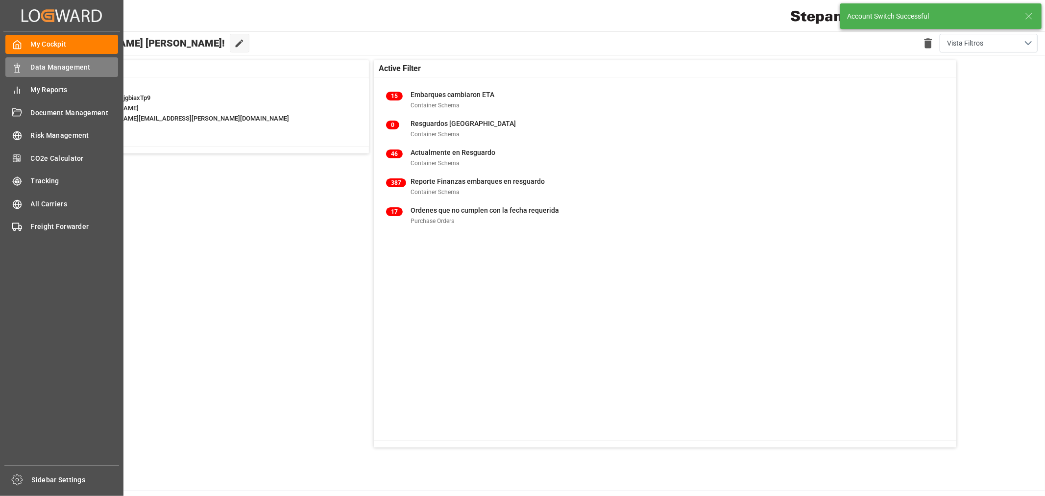
click at [48, 69] on span "Data Management" at bounding box center [75, 67] width 88 height 10
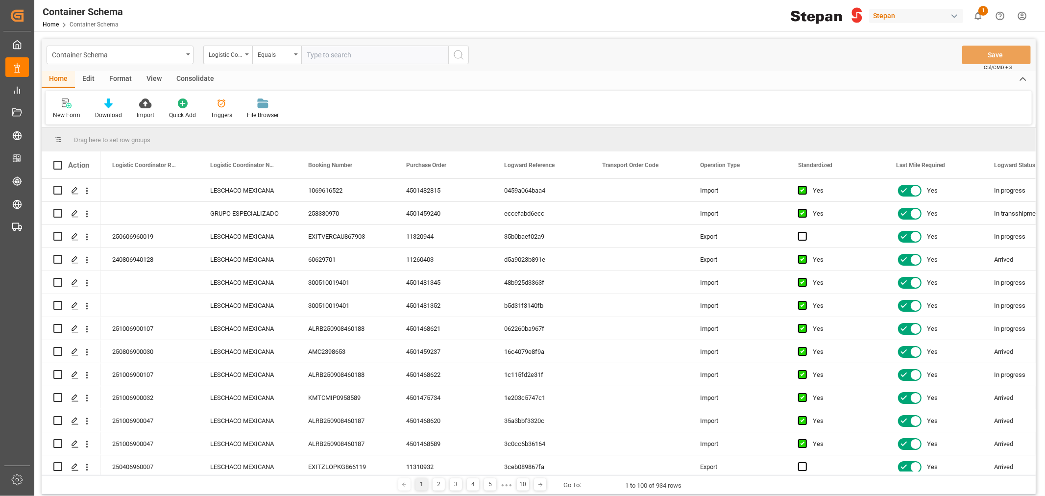
click at [172, 62] on div "Container Schema" at bounding box center [120, 55] width 147 height 19
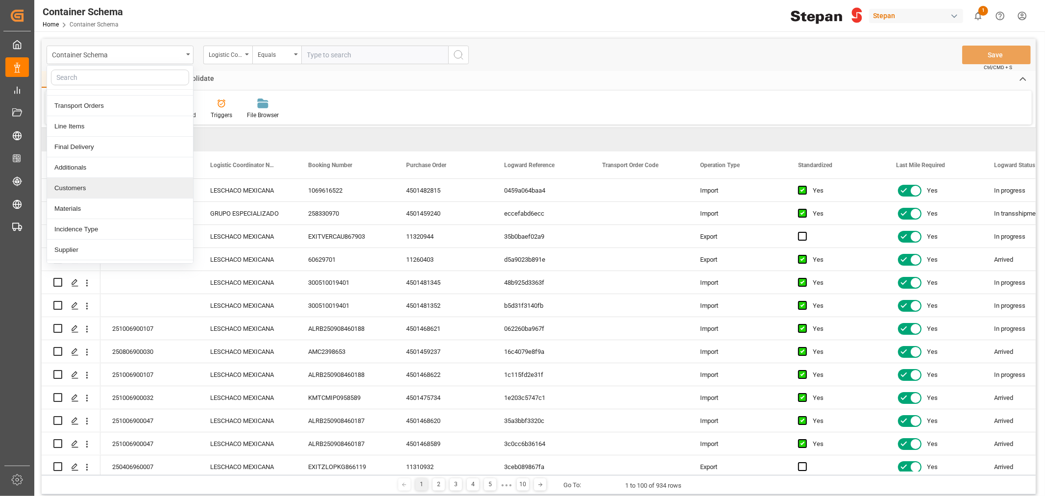
scroll to position [54, 0]
click at [91, 189] on div "Materials" at bounding box center [120, 189] width 146 height 21
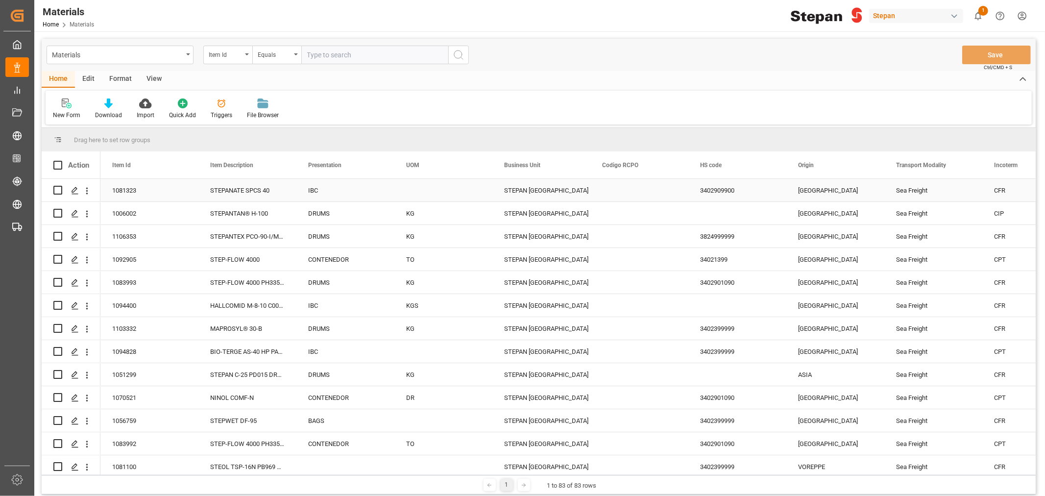
drag, startPoint x: 513, startPoint y: 196, endPoint x: 562, endPoint y: 204, distance: 49.6
click at [513, 196] on div "STEPAN MEXICO - MATAMOROS" at bounding box center [541, 190] width 74 height 23
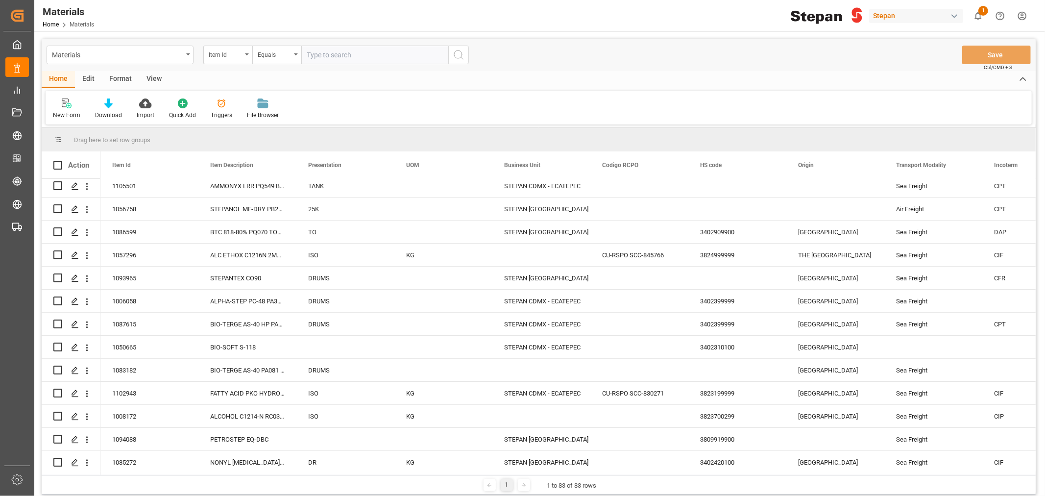
scroll to position [326, 0]
click at [564, 300] on div "STEPAN CDMX - ECATEPEC" at bounding box center [541, 302] width 74 height 23
click at [924, 185] on div "Sea Freight" at bounding box center [933, 186] width 74 height 23
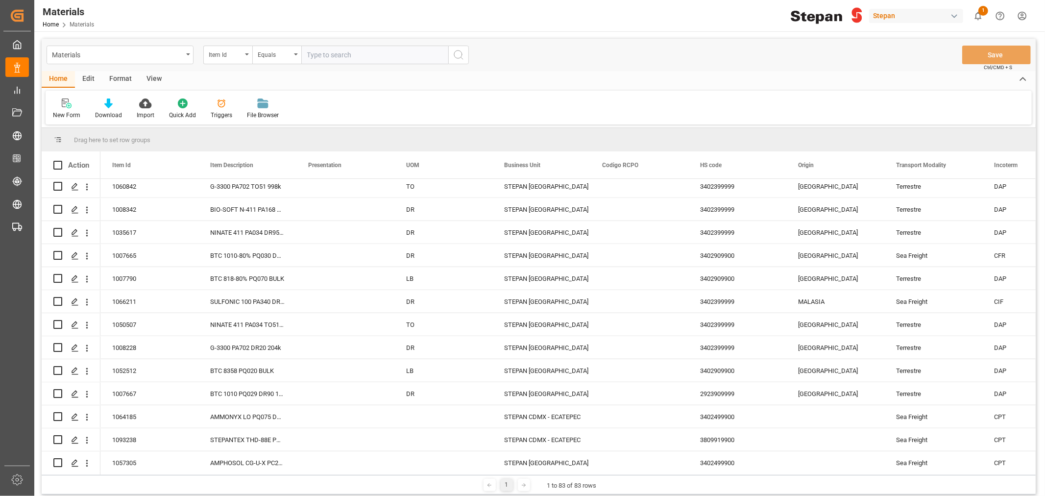
scroll to position [871, 0]
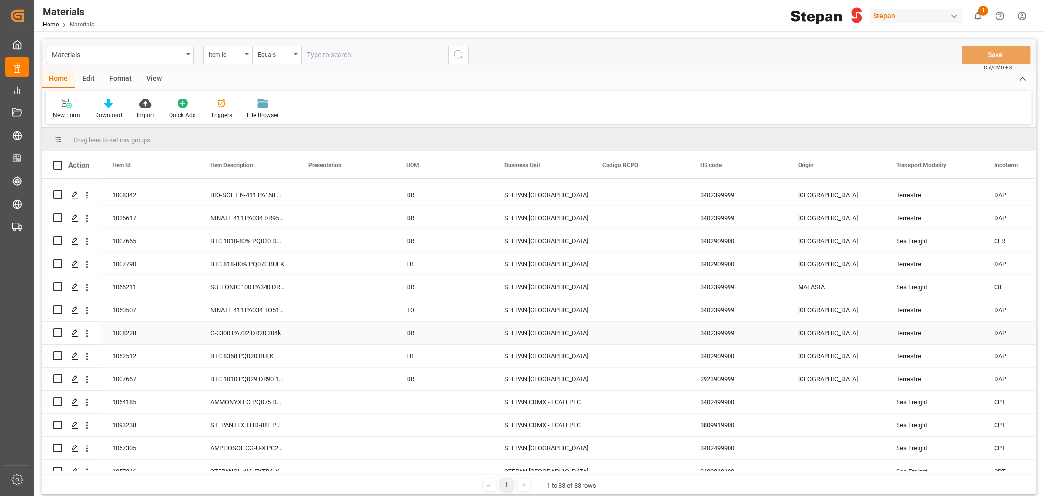
click at [911, 339] on div "Terrestre" at bounding box center [933, 333] width 74 height 23
click at [911, 335] on div "Terrestre" at bounding box center [933, 333] width 74 height 23
click at [962, 336] on icon "open menu" at bounding box center [965, 339] width 12 height 12
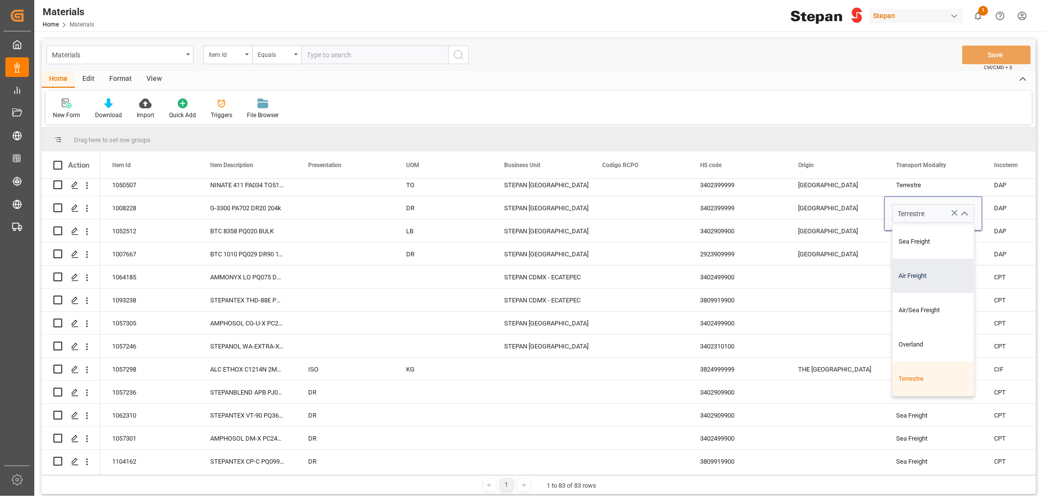
scroll to position [980, 0]
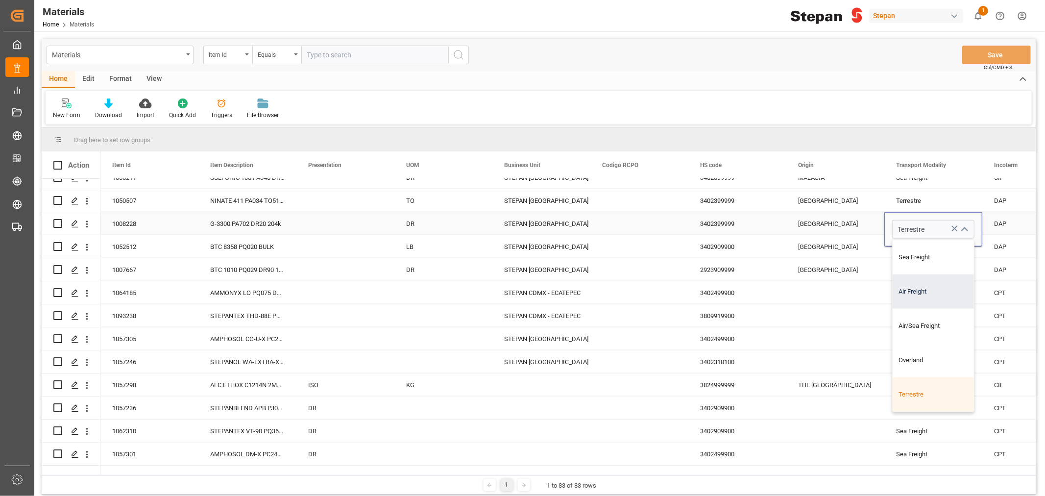
click at [948, 394] on div "Terrestre" at bounding box center [933, 394] width 81 height 34
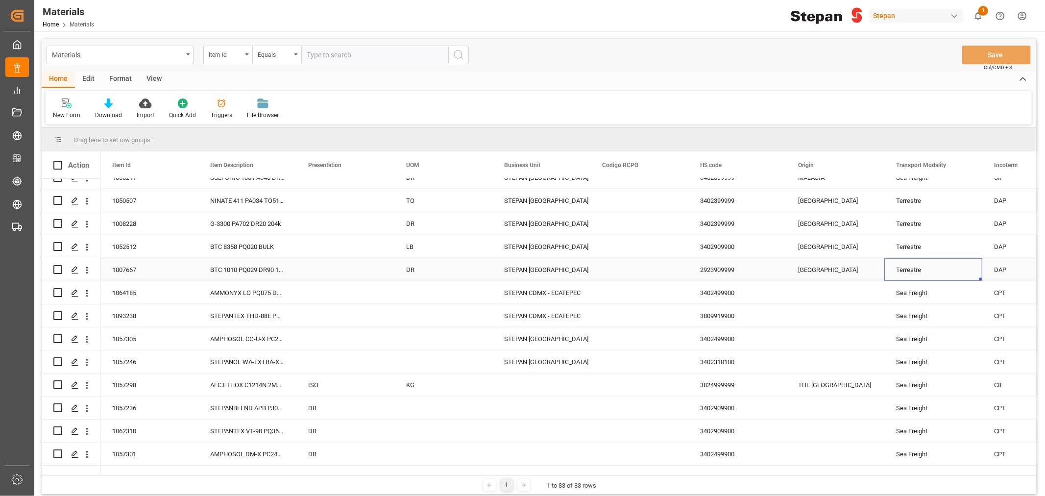
click at [923, 271] on div "Terrestre" at bounding box center [933, 270] width 74 height 23
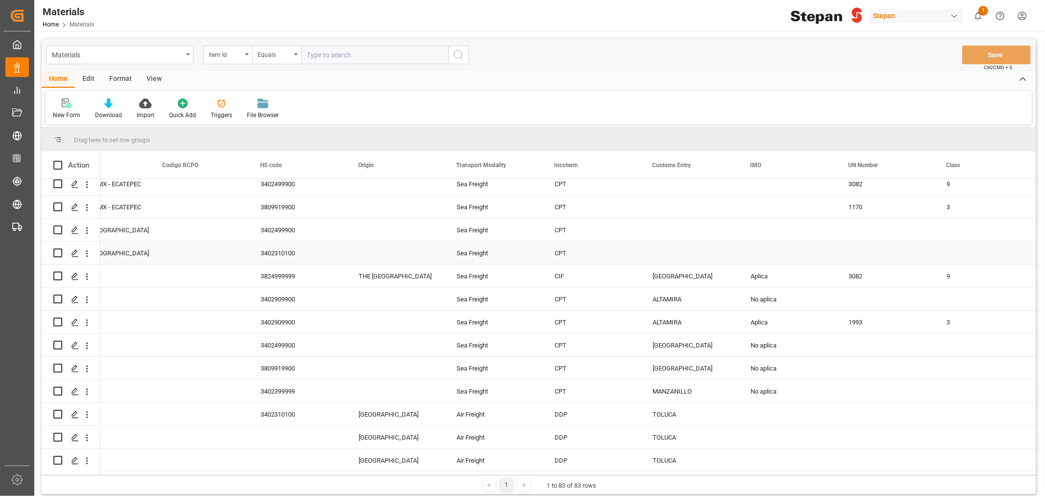
scroll to position [817, 0]
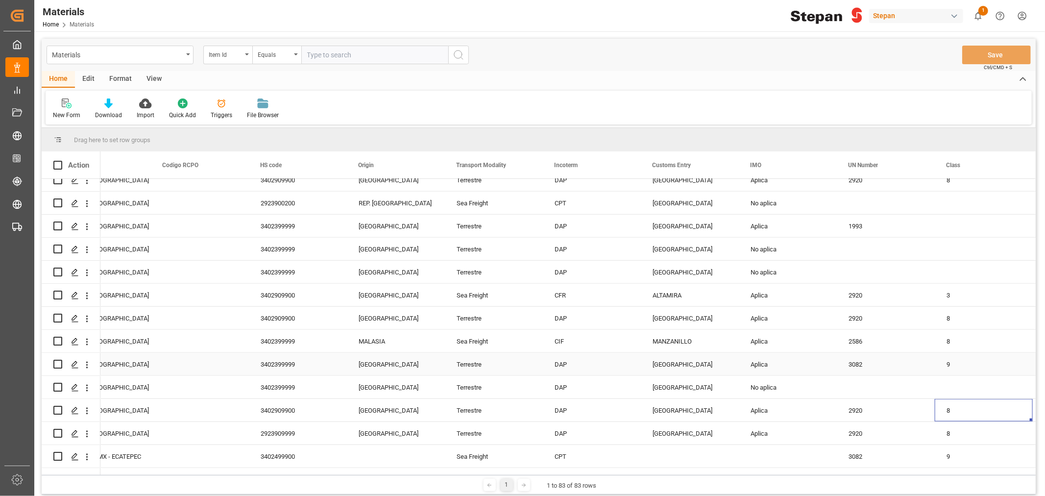
click at [683, 369] on div "BROWNSVILLE" at bounding box center [690, 364] width 98 height 23
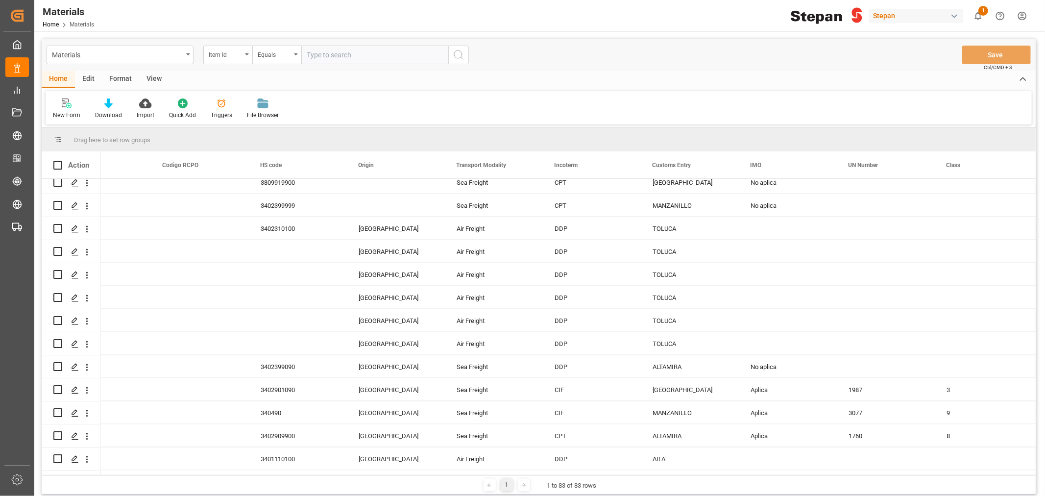
scroll to position [1089, 0]
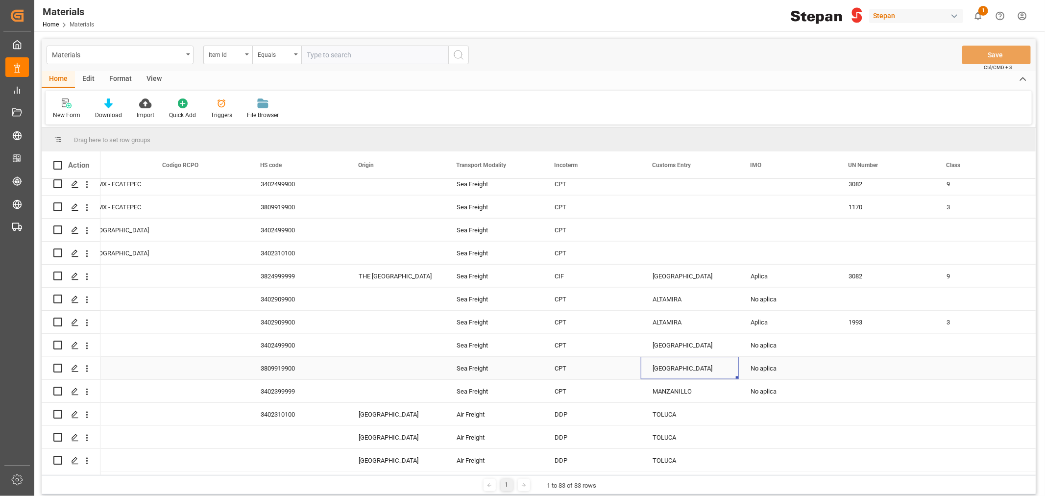
click at [683, 371] on div "VERACRUZ" at bounding box center [690, 368] width 98 height 23
click at [701, 371] on input "VERACRUZ" at bounding box center [690, 374] width 82 height 19
click at [767, 369] on div "No aplica" at bounding box center [788, 368] width 74 height 23
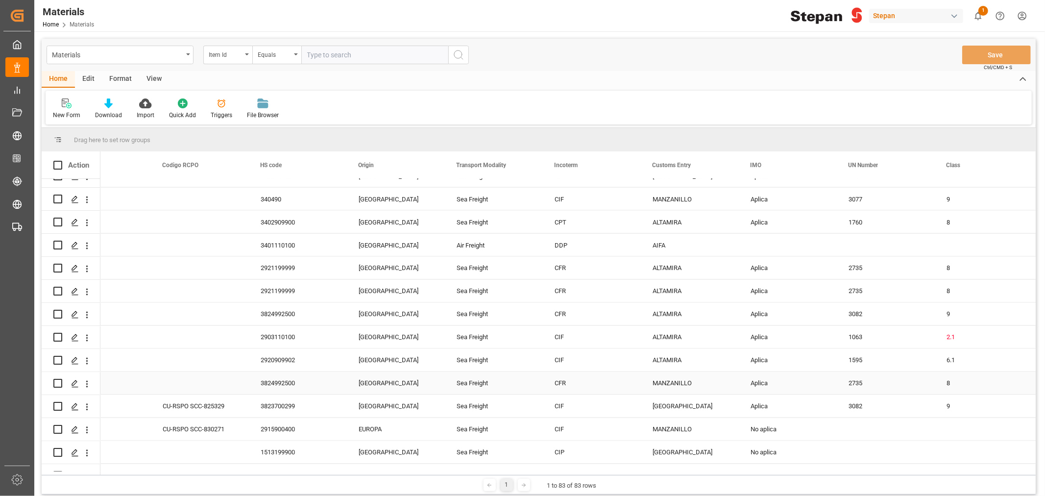
scroll to position [1622, 0]
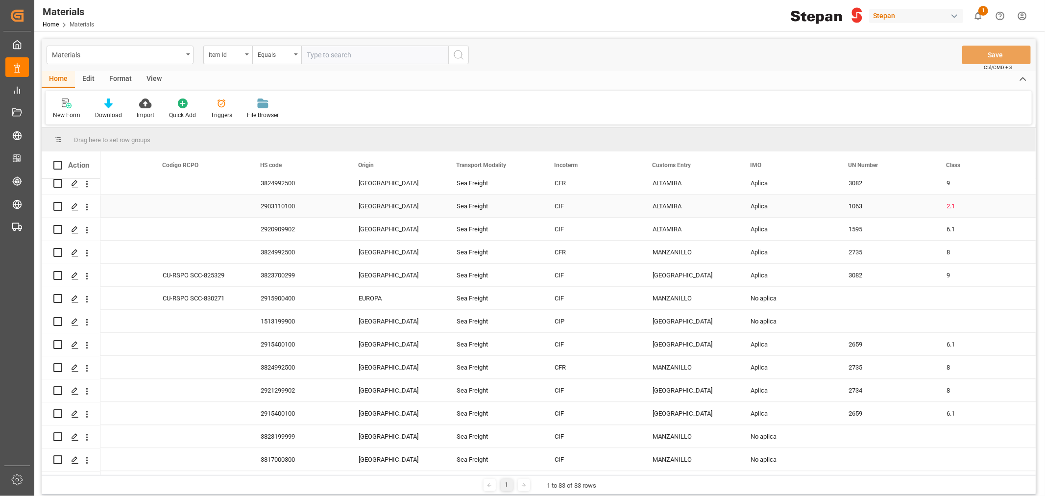
click at [203, 201] on div "Press SPACE to select this row." at bounding box center [200, 206] width 98 height 23
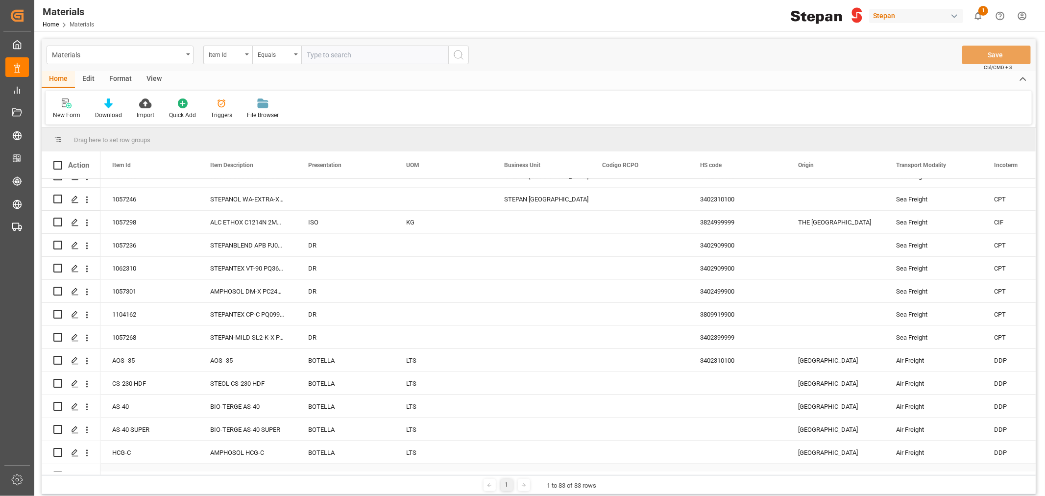
scroll to position [1132, 0]
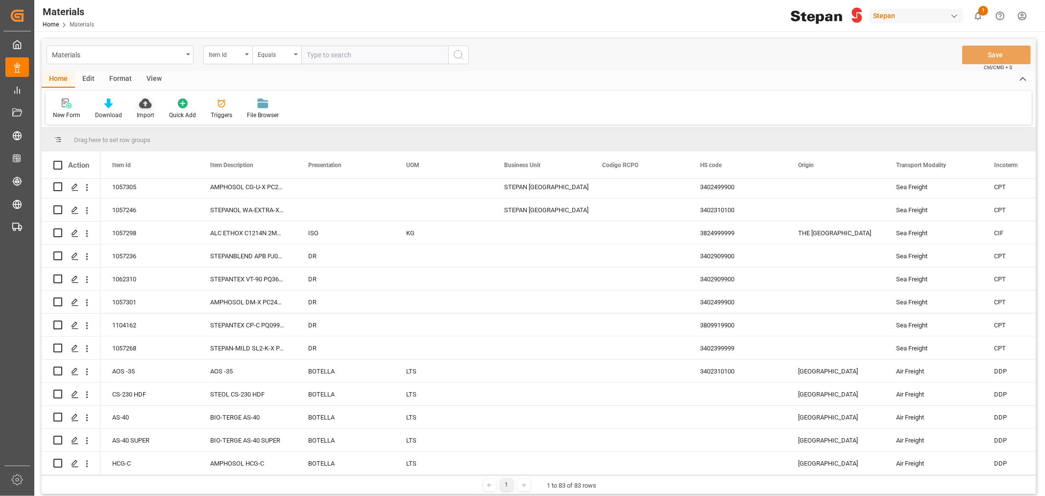
click at [142, 109] on div "Import" at bounding box center [145, 109] width 32 height 22
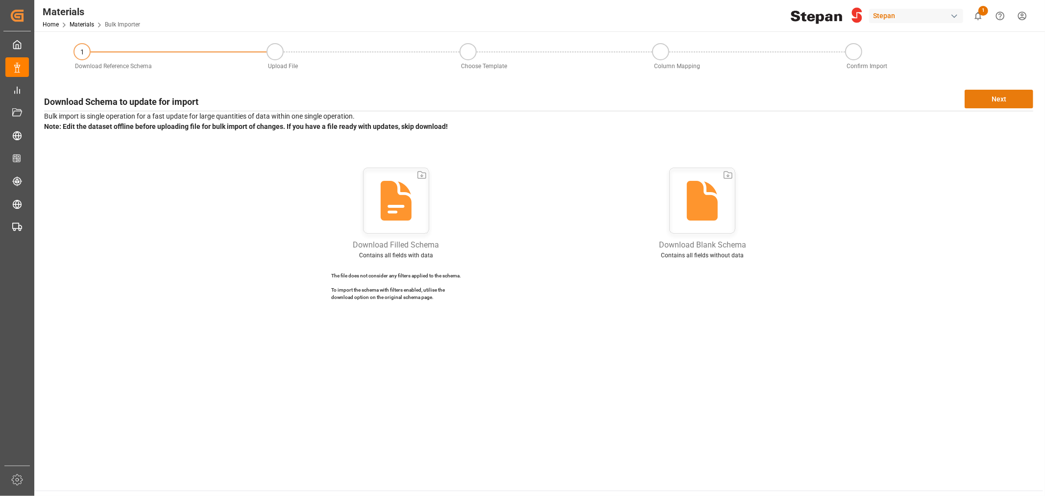
click at [1002, 95] on button "Next" at bounding box center [999, 99] width 69 height 19
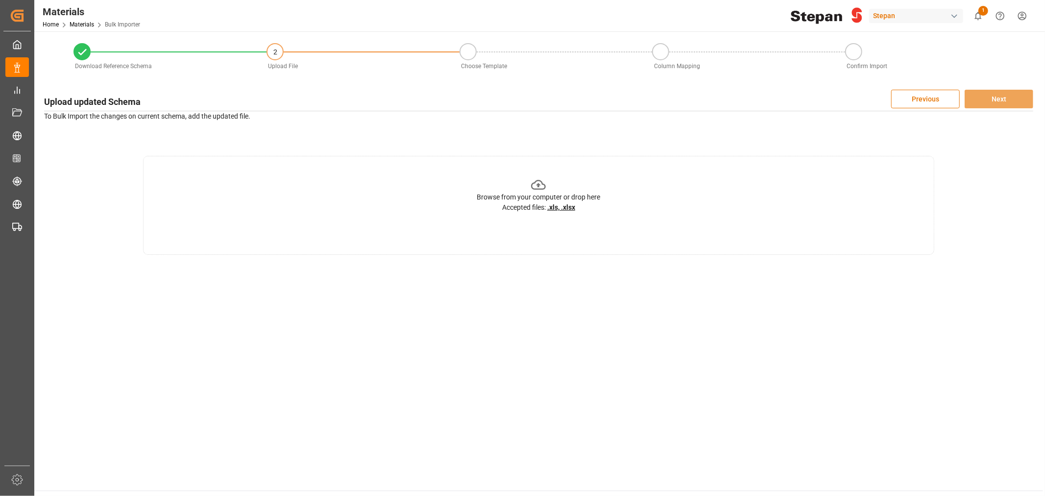
click at [548, 208] on u ".xls, .xlsx" at bounding box center [561, 207] width 28 height 8
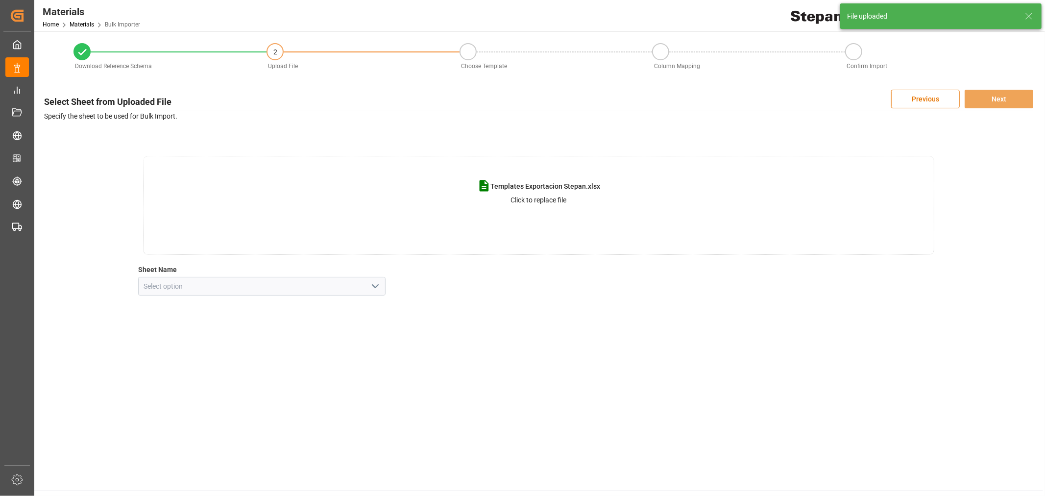
click at [376, 286] on polyline "open menu" at bounding box center [375, 286] width 6 height 3
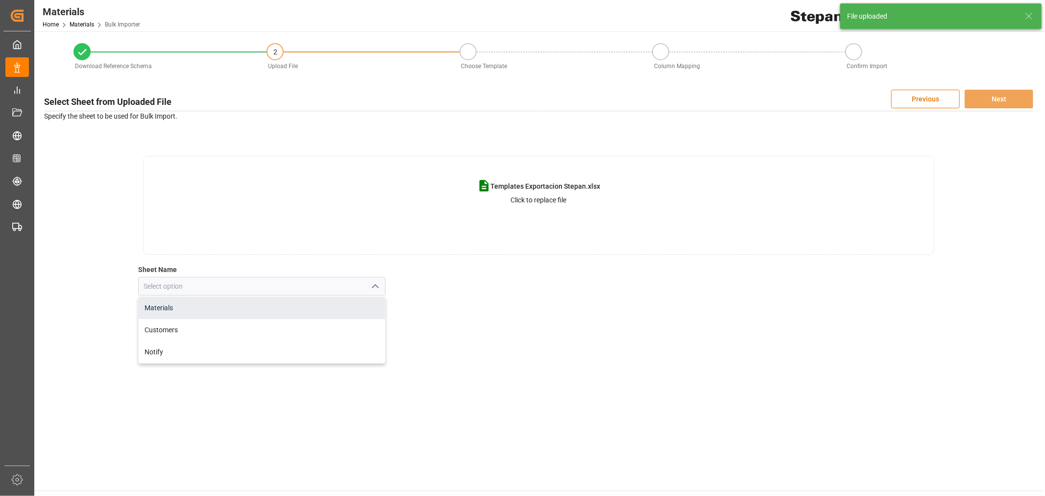
click at [246, 309] on div "Materials" at bounding box center [262, 308] width 247 height 22
type input "Materials"
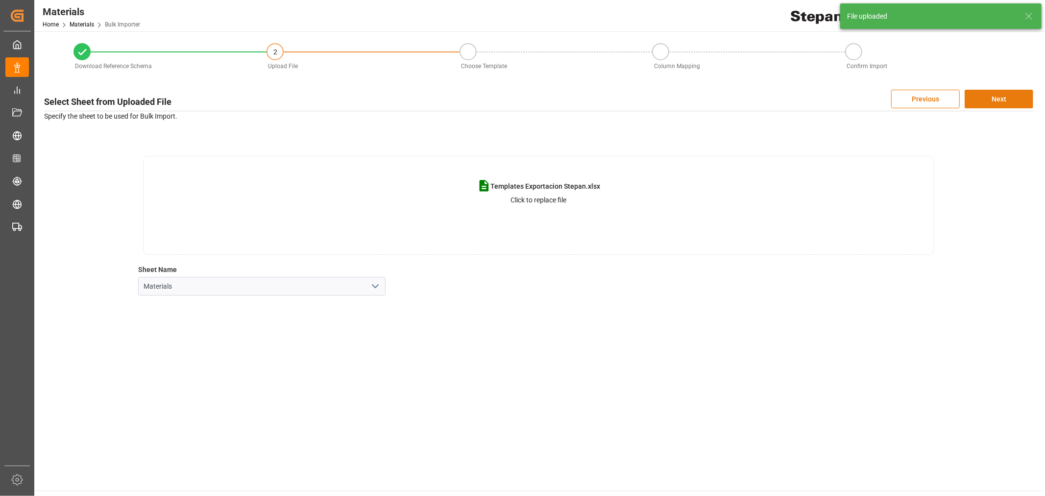
click at [1011, 104] on button "Next" at bounding box center [999, 99] width 69 height 19
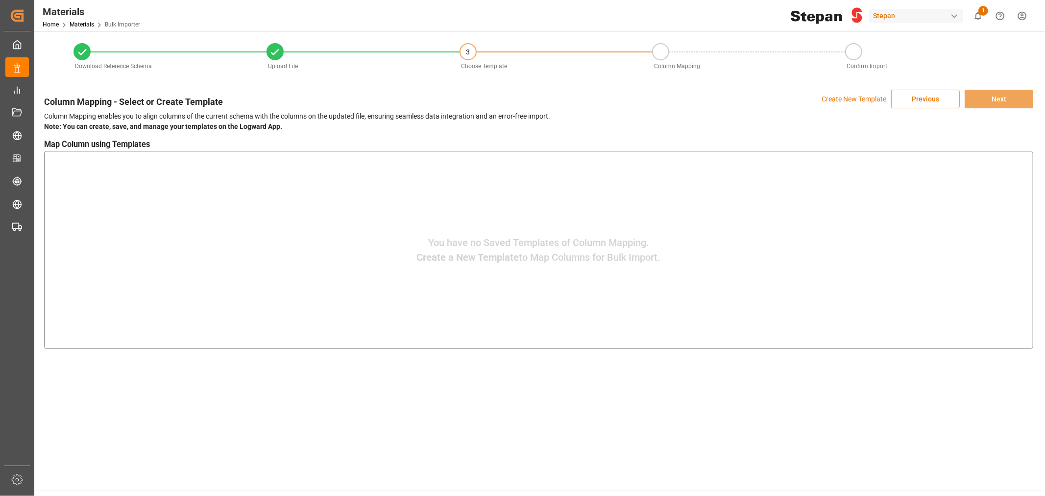
click at [873, 96] on p "Create New Template" at bounding box center [854, 99] width 65 height 19
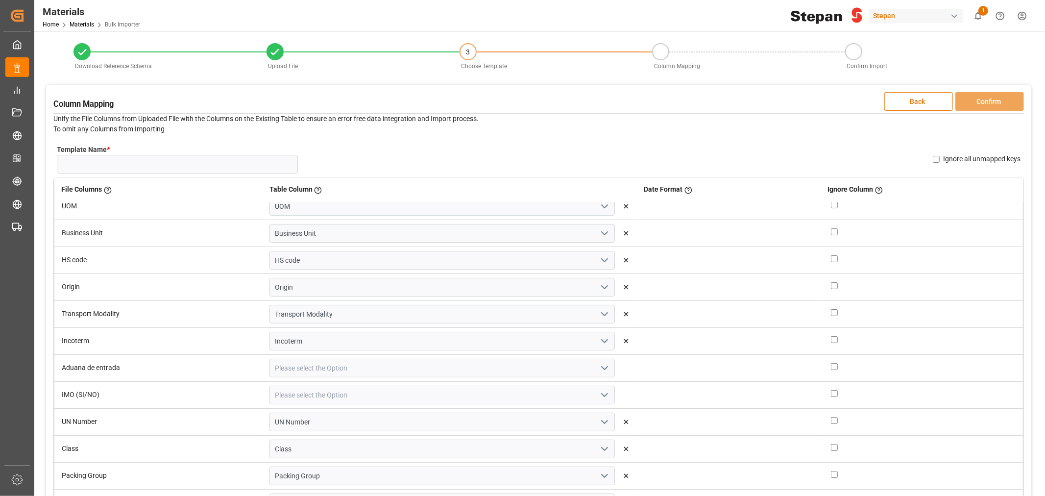
scroll to position [109, 0]
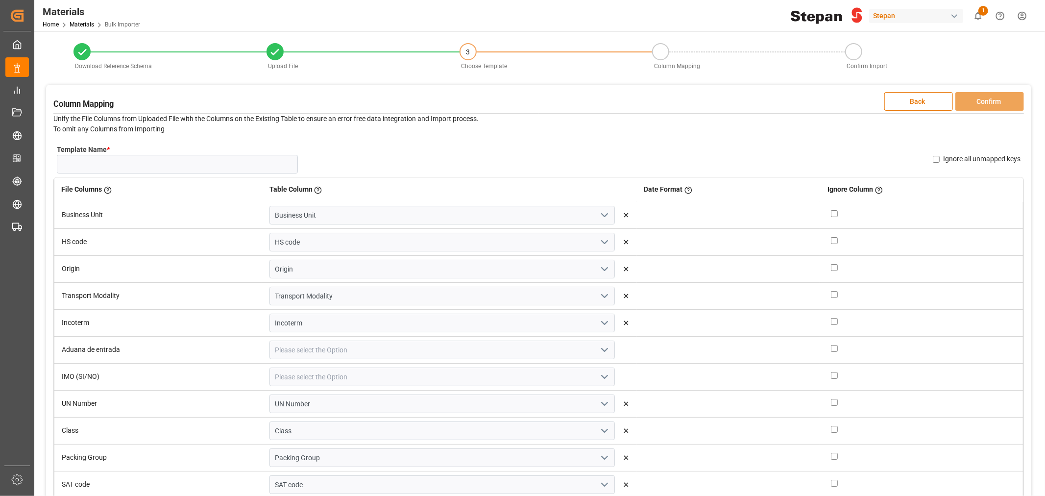
click at [599, 346] on icon "open menu" at bounding box center [605, 350] width 12 height 12
click at [332, 396] on div "Customs Entry" at bounding box center [442, 394] width 345 height 22
type input "Customs Entry"
click at [599, 377] on icon "open menu" at bounding box center [605, 377] width 12 height 12
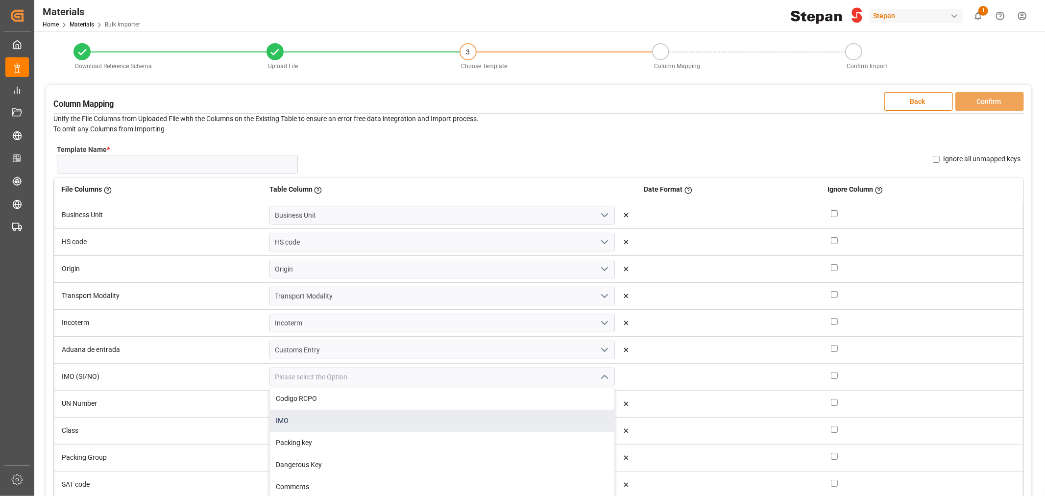
click at [369, 423] on div "IMO" at bounding box center [442, 421] width 345 height 22
type input "IMO"
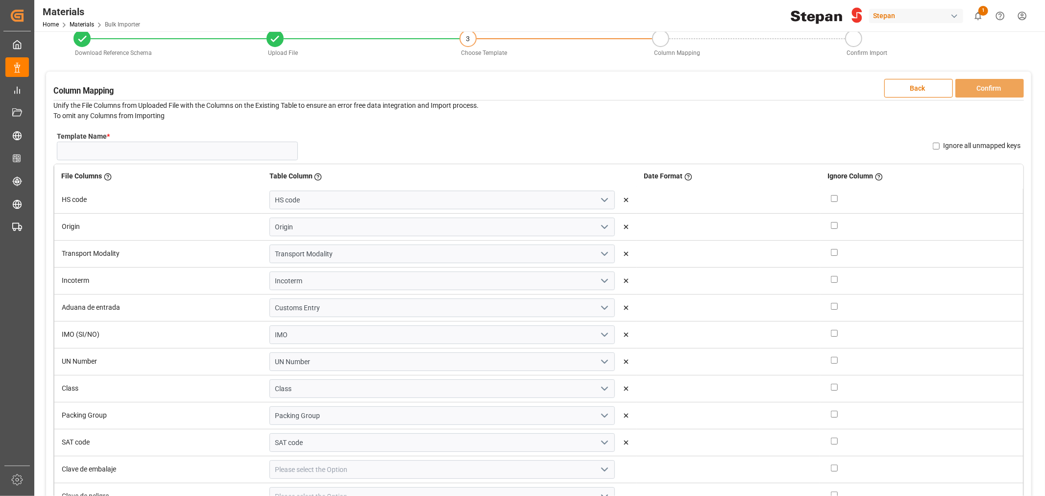
scroll to position [159, 0]
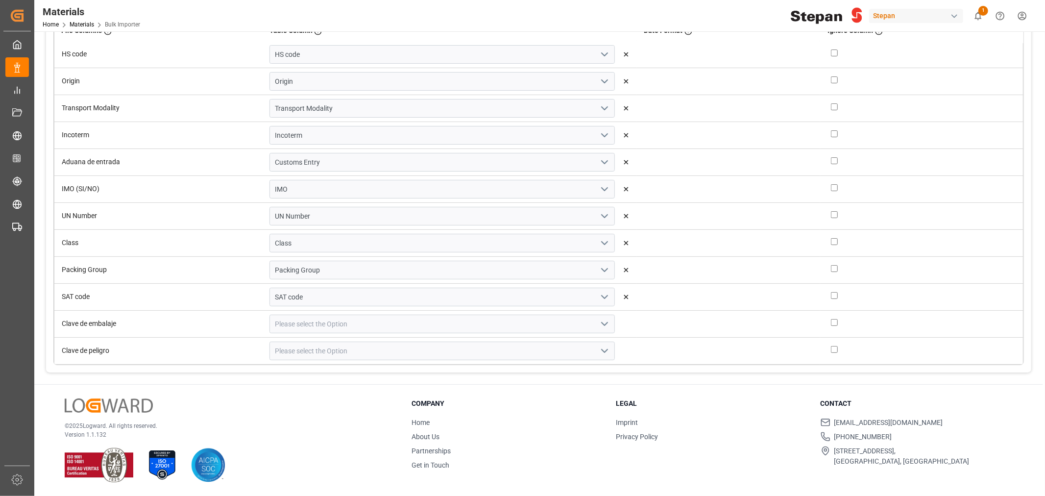
click at [599, 325] on icon "open menu" at bounding box center [605, 324] width 12 height 12
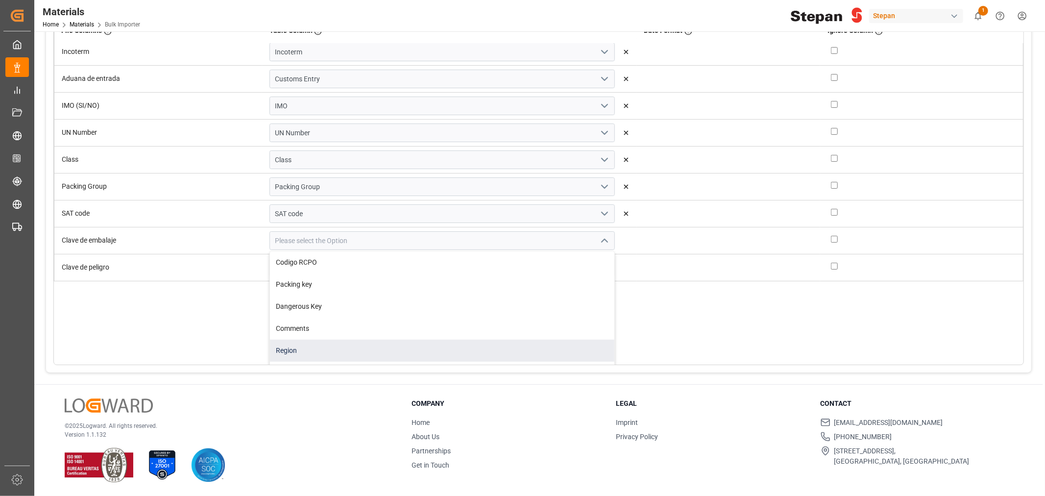
scroll to position [262, 0]
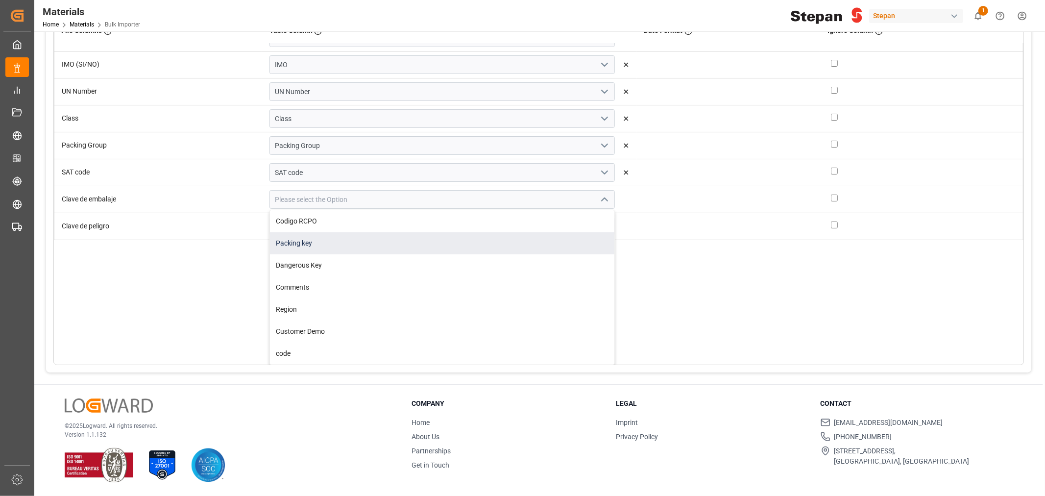
click at [344, 246] on div "Packing key" at bounding box center [442, 243] width 345 height 22
type input "Packing key"
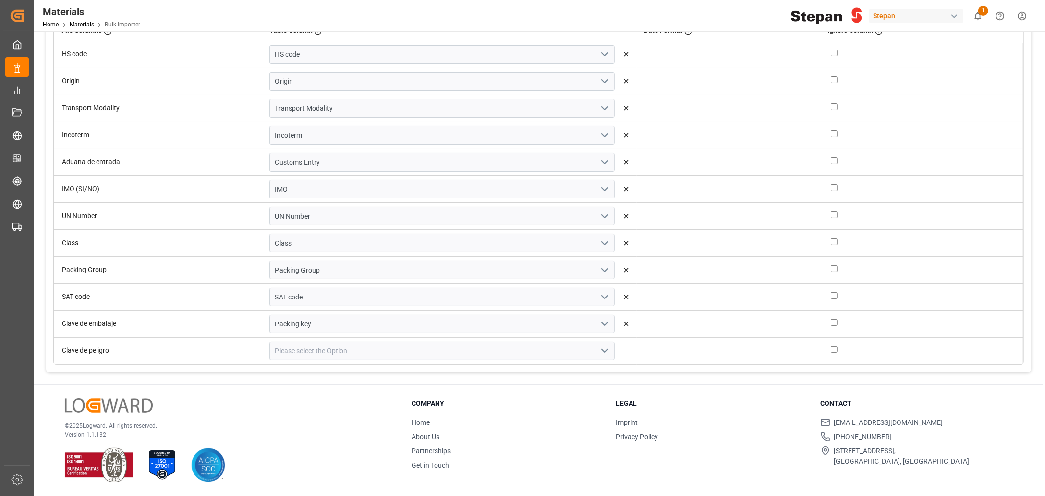
scroll to position [138, 0]
click at [599, 354] on icon "open menu" at bounding box center [605, 351] width 12 height 12
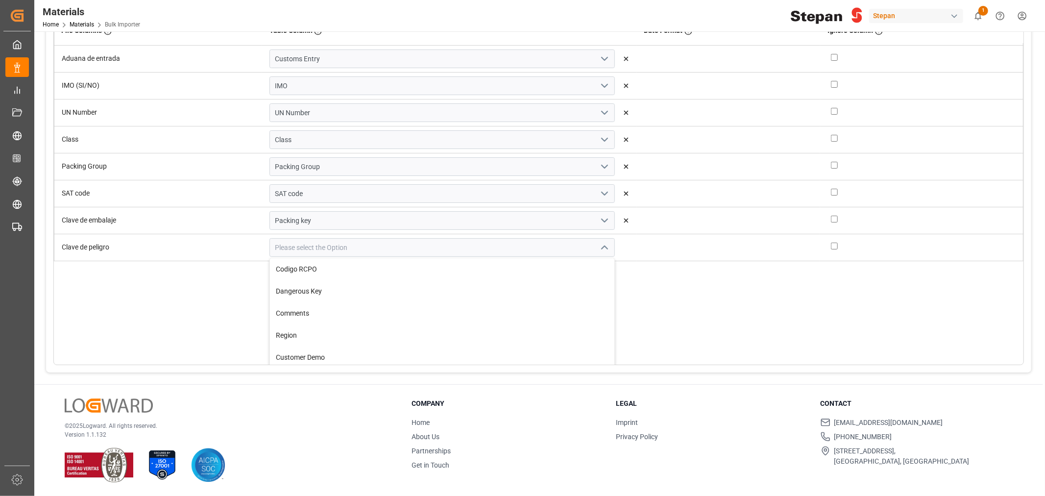
scroll to position [267, 0]
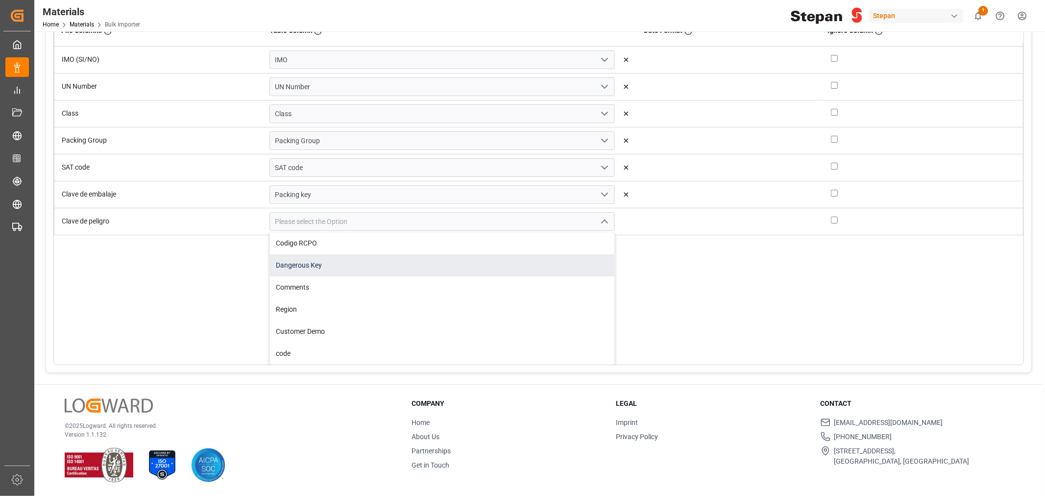
click at [306, 266] on div "Dangerous Key" at bounding box center [442, 265] width 345 height 22
type input "Dangerous Key"
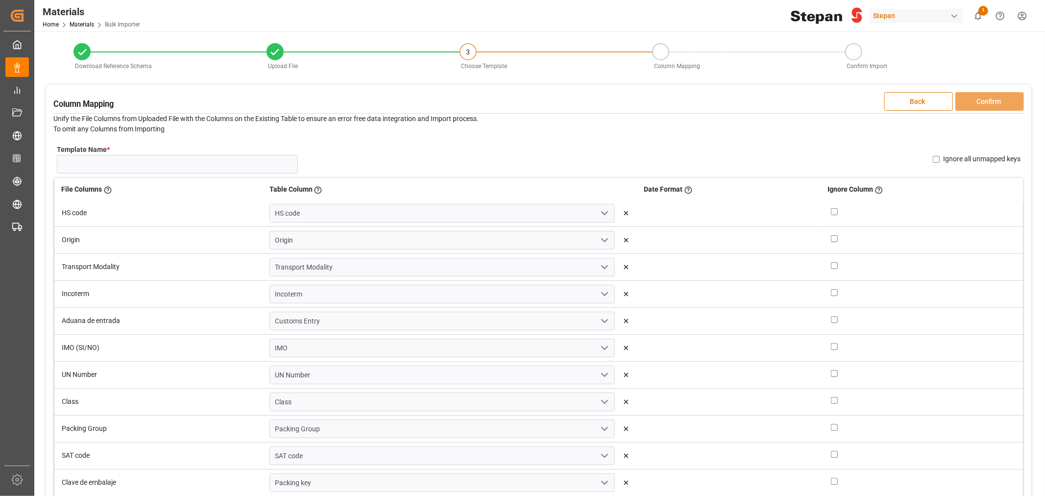
scroll to position [0, 0]
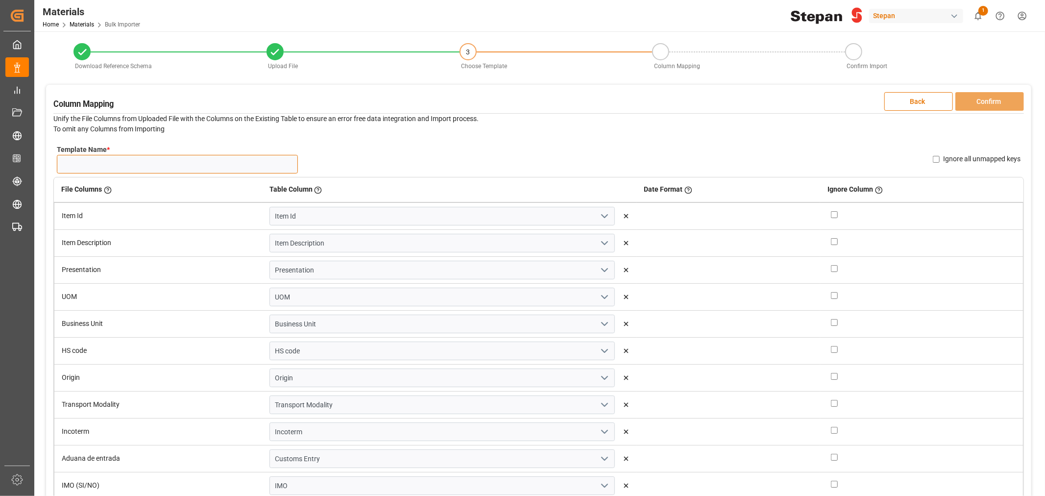
click at [170, 160] on input "Template Name *" at bounding box center [177, 164] width 241 height 19
type input "E"
type input "Expo materials"
click at [995, 101] on button "Confirm" at bounding box center [990, 101] width 69 height 19
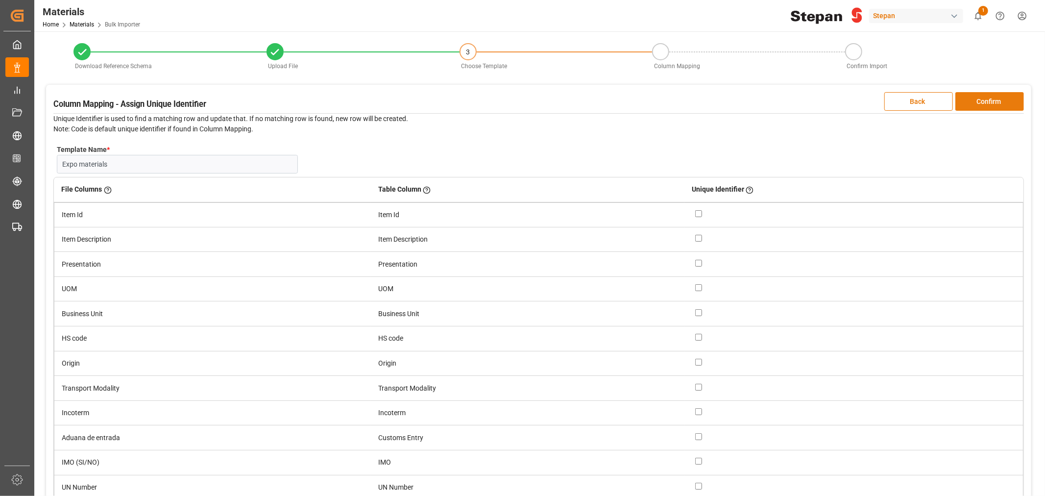
click at [1003, 96] on button "Confirm" at bounding box center [990, 101] width 69 height 19
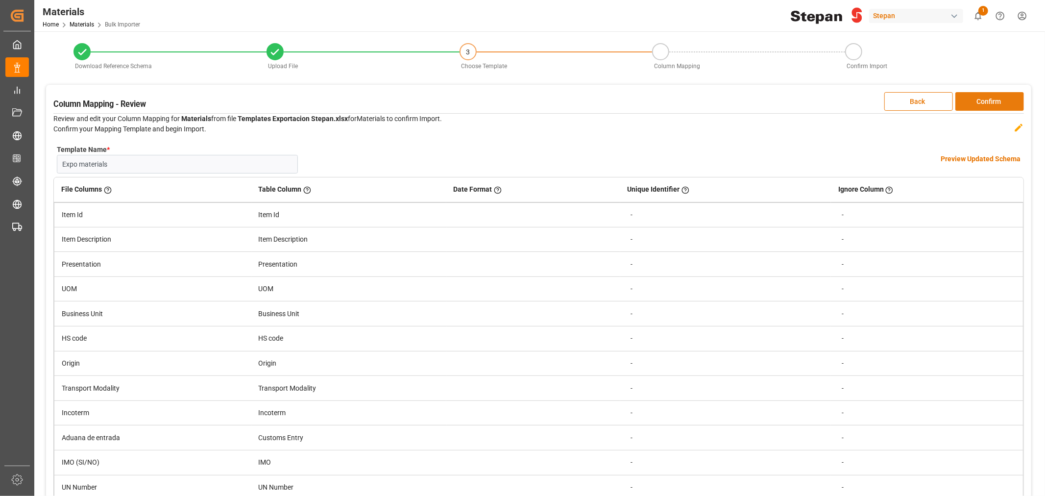
click at [989, 94] on button "Confirm" at bounding box center [990, 101] width 69 height 19
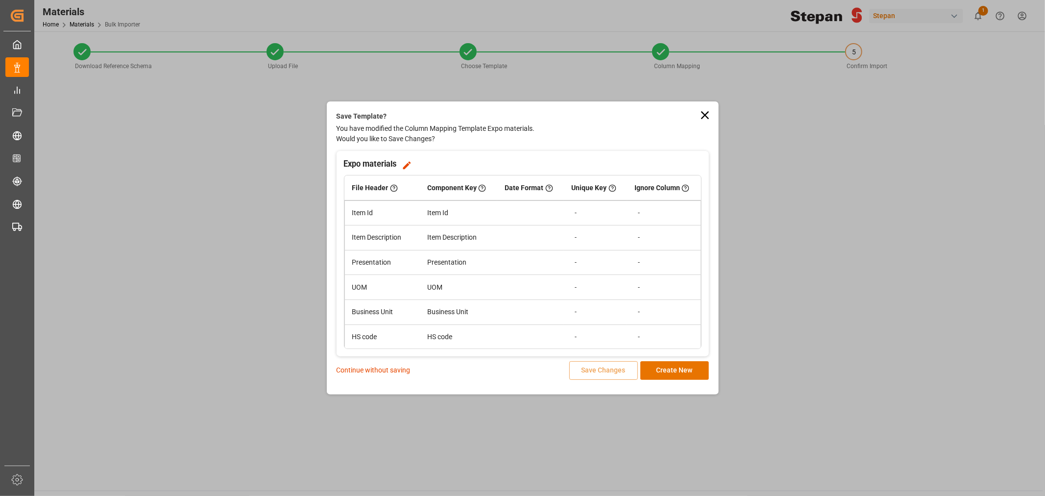
click at [394, 367] on p "Continue without saving" at bounding box center [374, 370] width 74 height 10
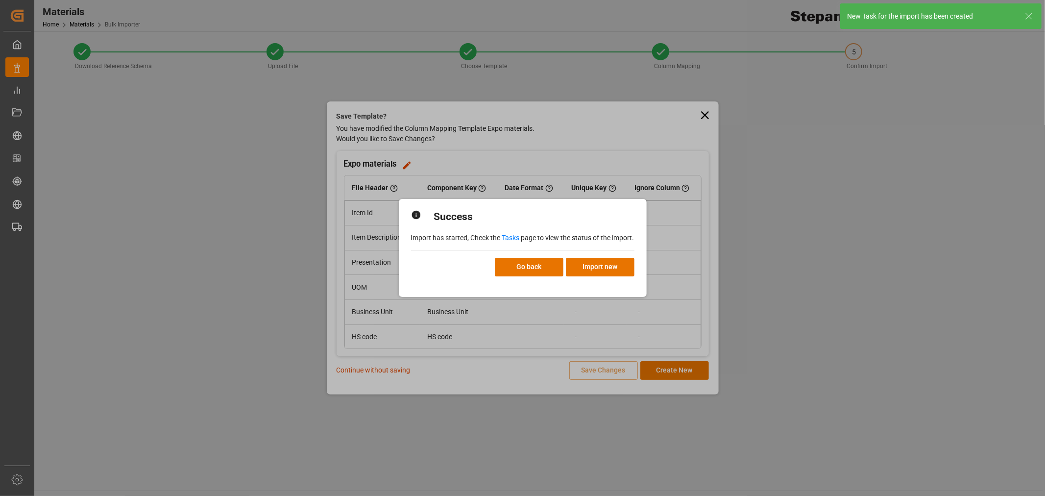
click at [506, 237] on link "Tasks" at bounding box center [511, 238] width 18 height 8
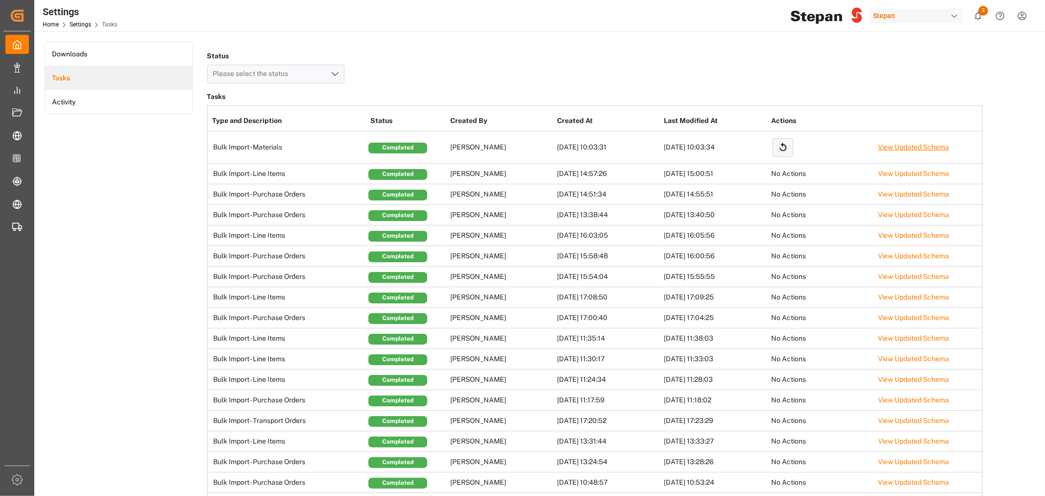
click at [904, 145] on link "View Updated Schema" at bounding box center [913, 147] width 71 height 8
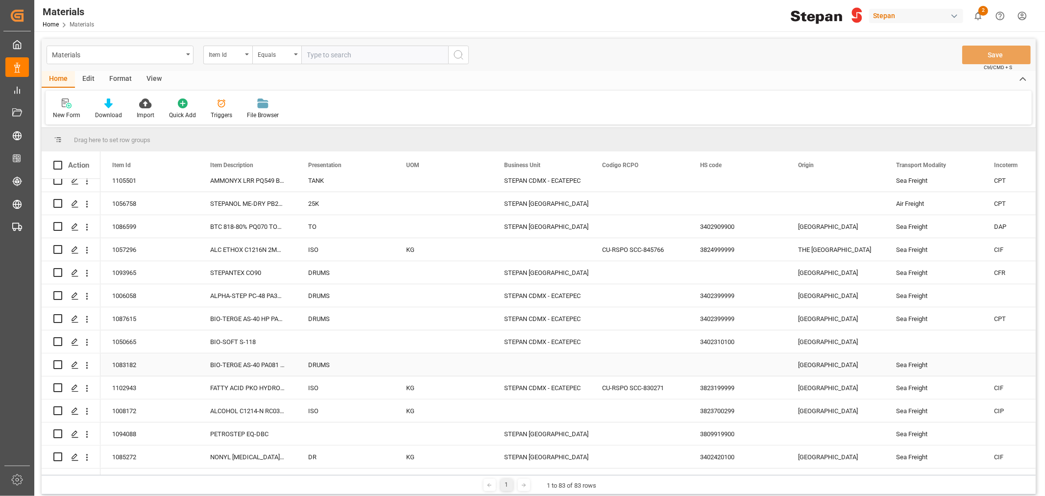
scroll to position [109, 0]
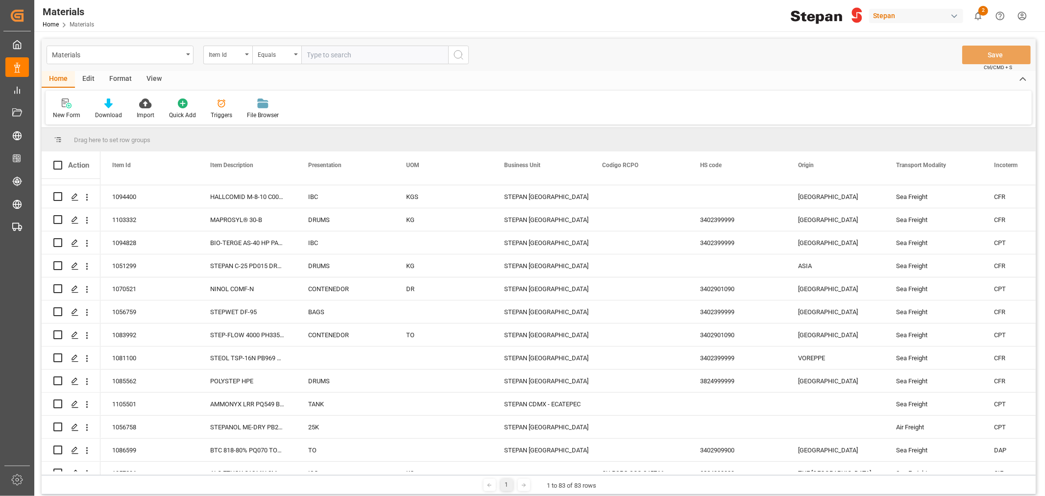
click at [450, 96] on div "New Form Download Import Quick Add Triggers File Browser" at bounding box center [539, 108] width 987 height 34
click at [321, 46] on input "text" at bounding box center [374, 55] width 147 height 19
click at [329, 57] on input "text" at bounding box center [374, 55] width 147 height 19
click at [371, 55] on input "text" at bounding box center [374, 55] width 147 height 19
paste input "1007790"
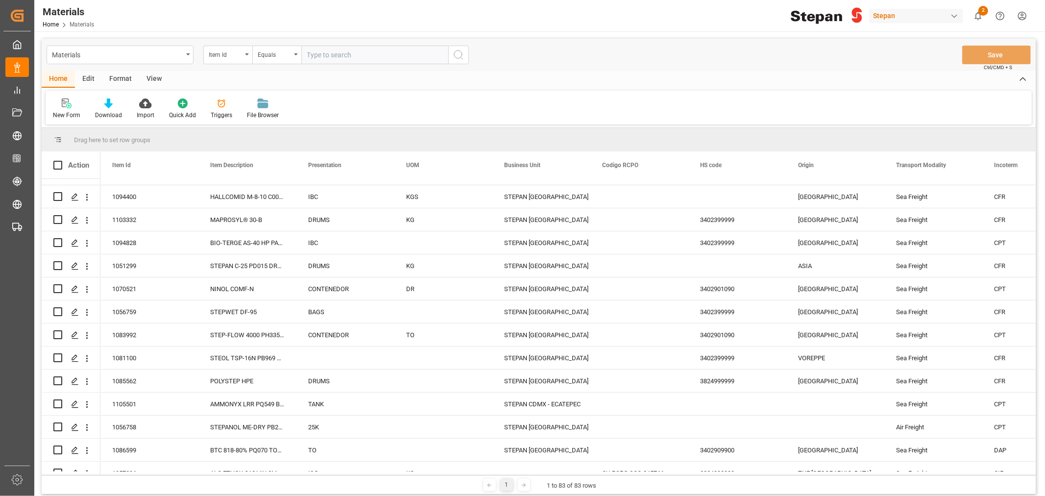
type input "1007790"
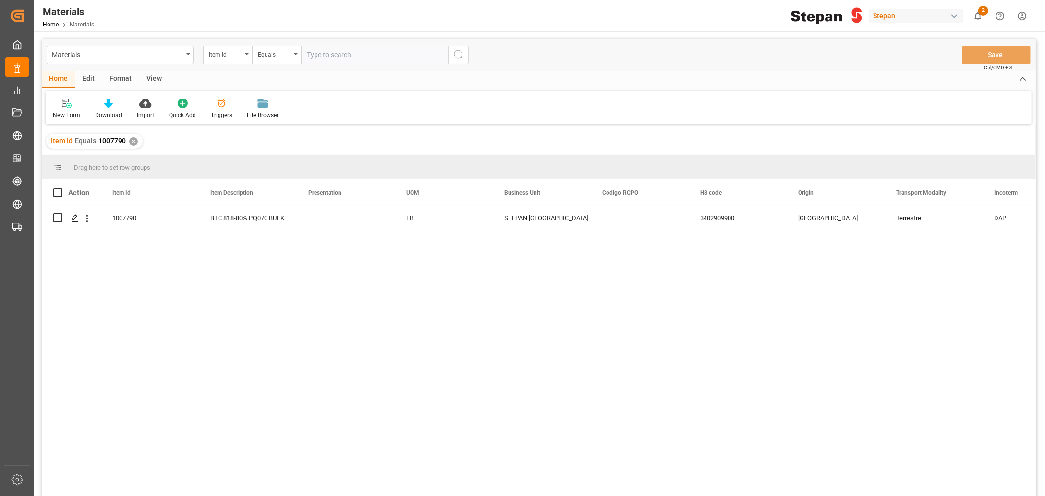
click at [321, 60] on input "text" at bounding box center [374, 55] width 147 height 19
click at [415, 219] on div "Press SPACE to select this row." at bounding box center [444, 217] width 98 height 23
click at [437, 221] on input "Press SPACE to select this row." at bounding box center [443, 223] width 82 height 19
type input "k"
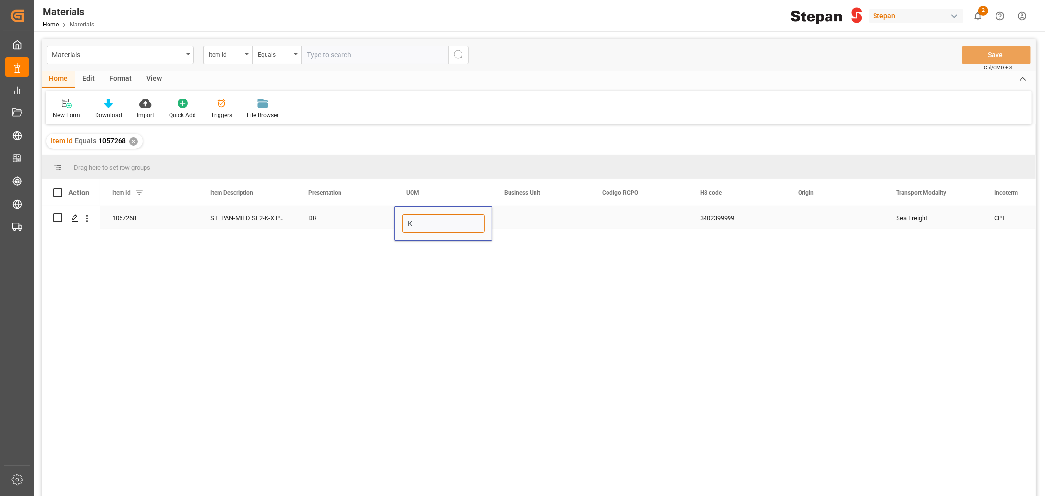
type input "KG"
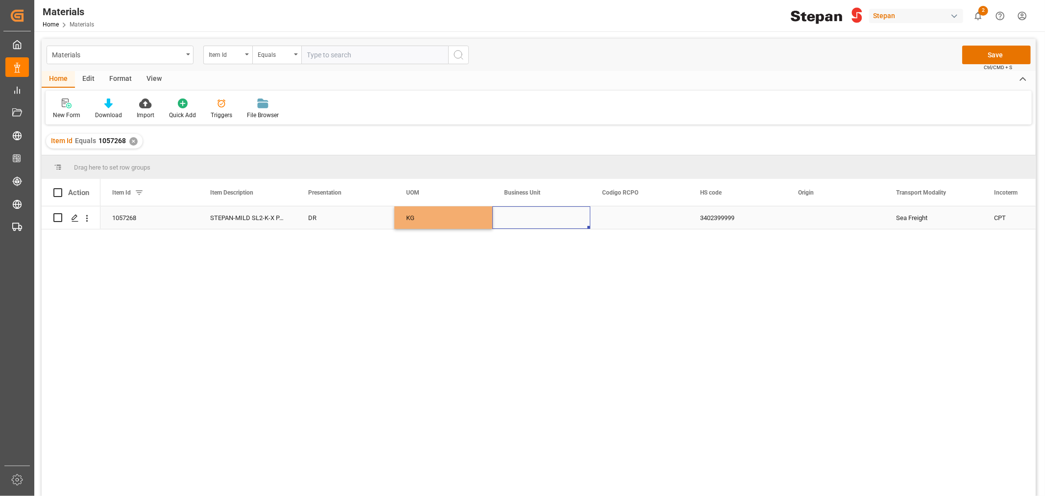
click at [527, 217] on div "Press SPACE to select this row." at bounding box center [542, 217] width 98 height 23
click at [571, 221] on icon "open menu" at bounding box center [573, 224] width 12 height 12
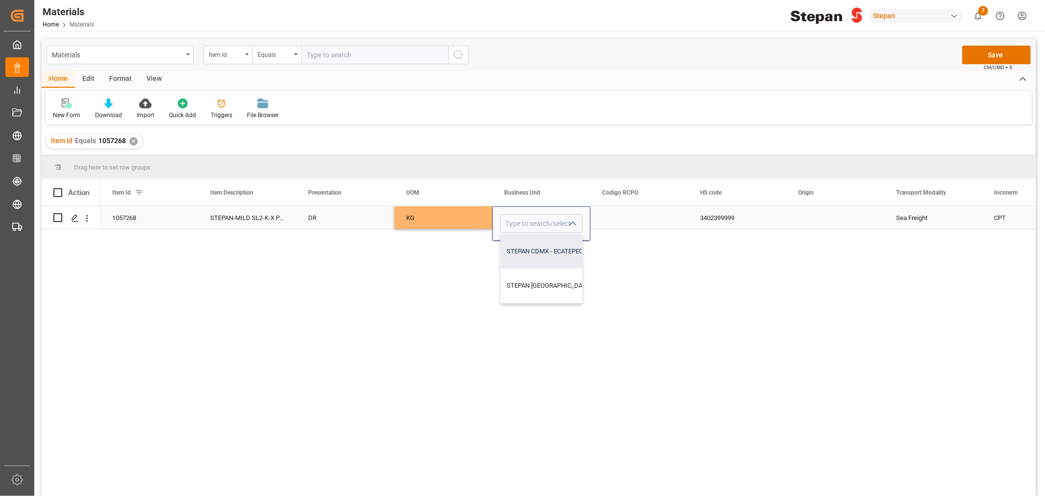
click at [552, 248] on div "STEPAN CDMX - ECATEPEC" at bounding box center [575, 251] width 148 height 34
type input "STEPAN CDMX - ECATEPEC"
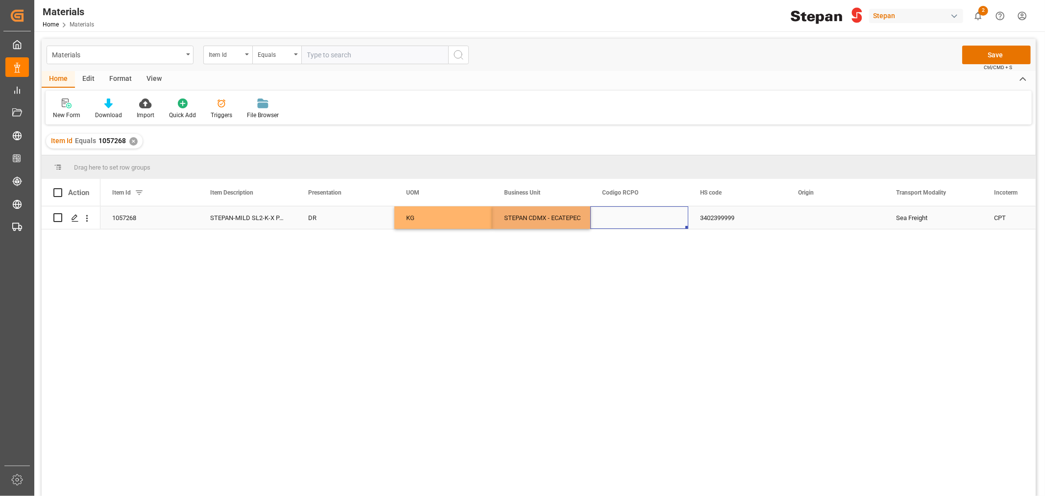
click at [619, 212] on div "Press SPACE to select this row." at bounding box center [640, 217] width 98 height 23
click at [995, 49] on button "Save" at bounding box center [997, 55] width 69 height 19
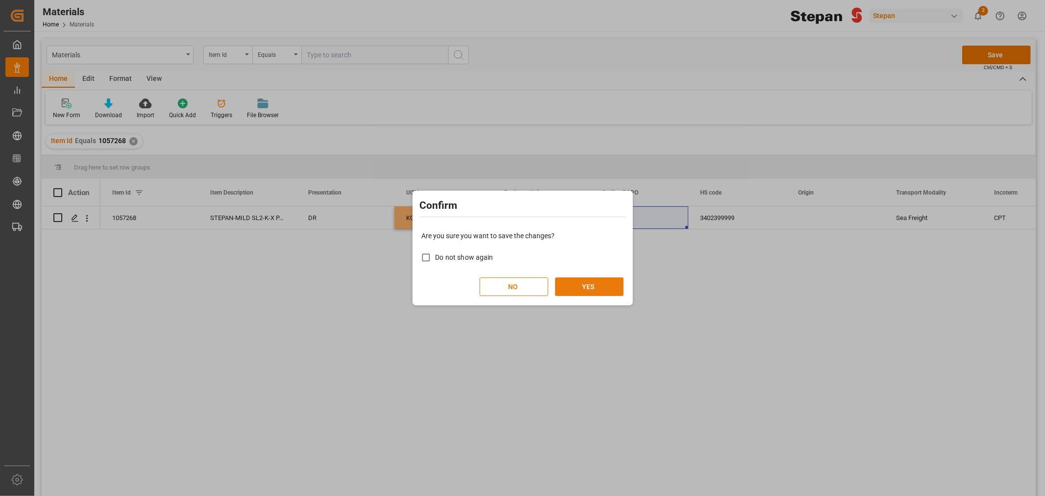
click at [610, 294] on button "YES" at bounding box center [589, 286] width 69 height 19
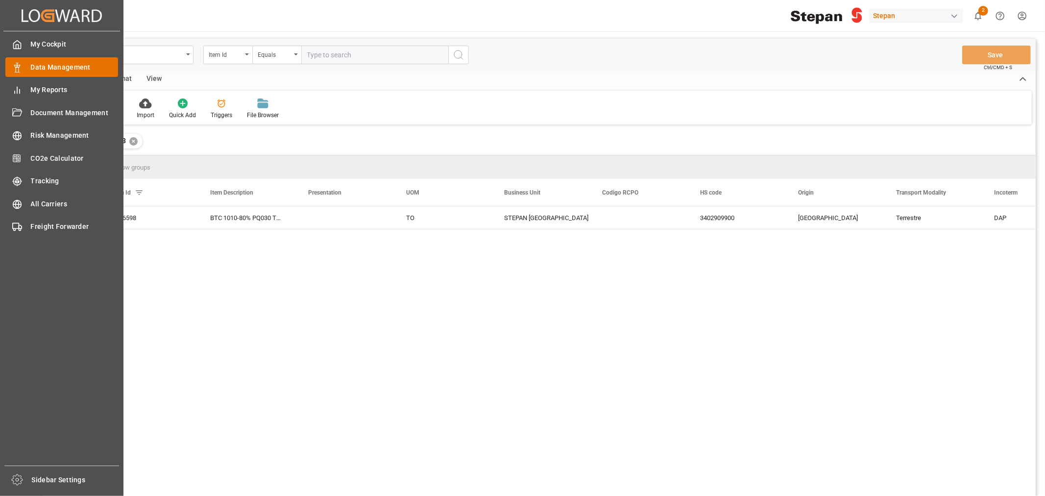
click at [43, 65] on span "Data Management" at bounding box center [75, 67] width 88 height 10
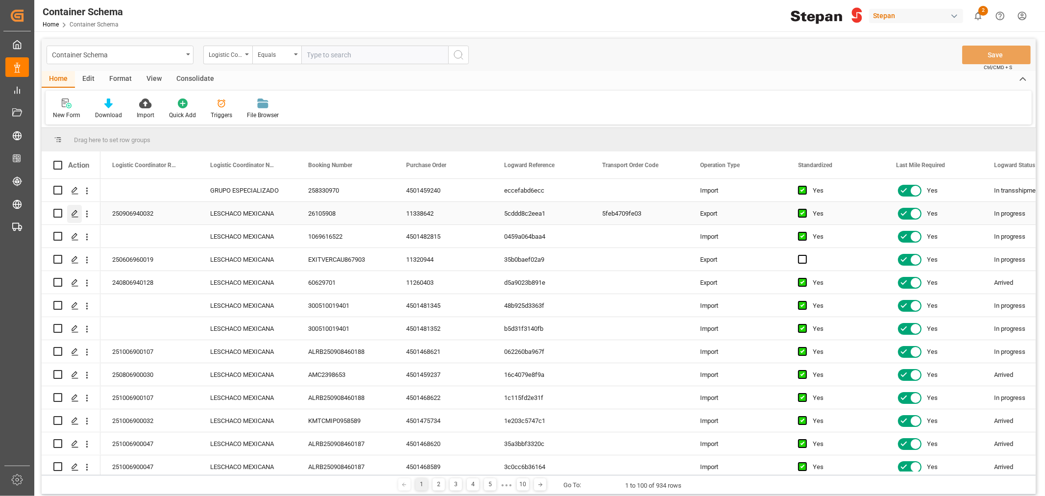
click at [79, 216] on div "Press SPACE to select this row." at bounding box center [74, 214] width 15 height 18
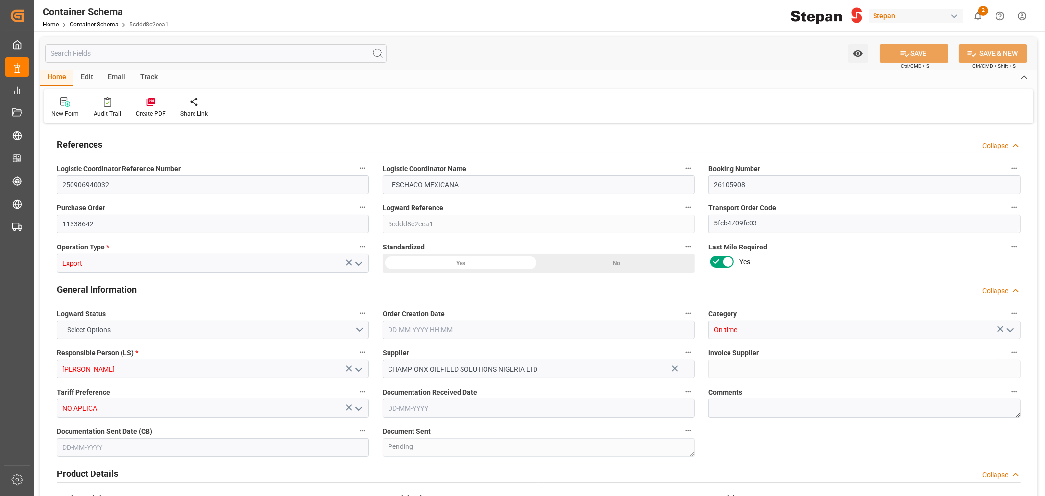
type input "1"
type input "72"
type input "Hapag Lloyd"
type input "Hapag Lloyd Aktiengesellschaft"
type input "MXATM"
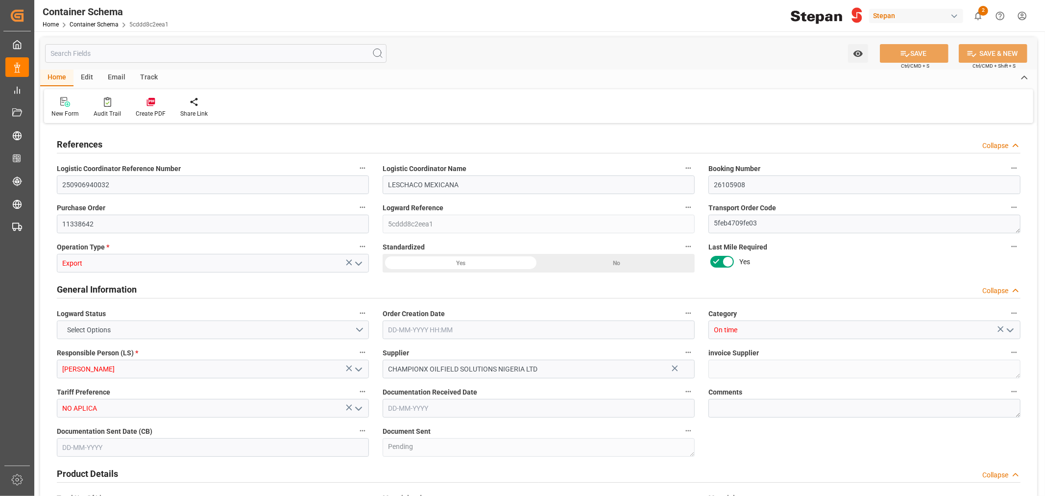
type input "NGONN"
type input "9635664"
type input "9401283"
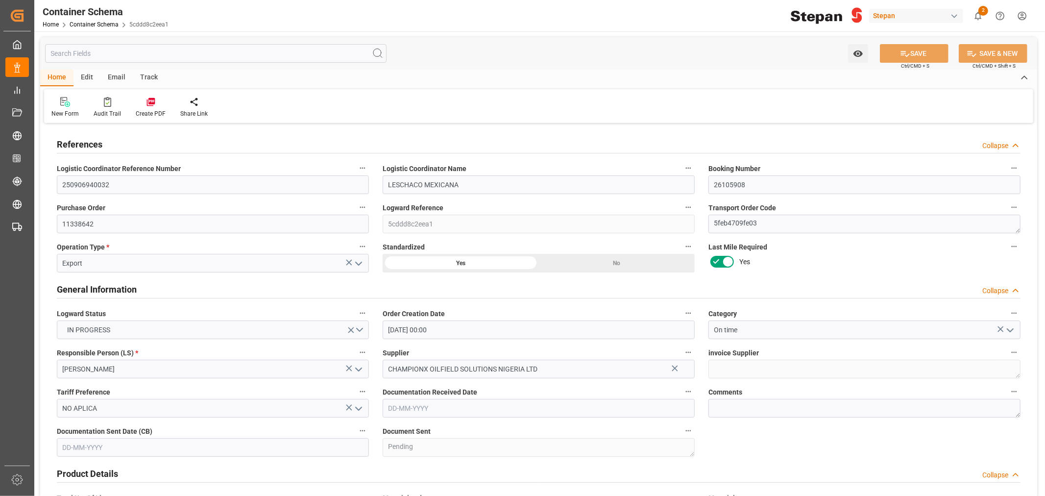
type input "03-09-2025 00:00"
type input "27-08-2025 00:00"
type input "14-09-2025 19:00"
type input "14-09-2025 00:00"
type input "21-09-2025 19:00"
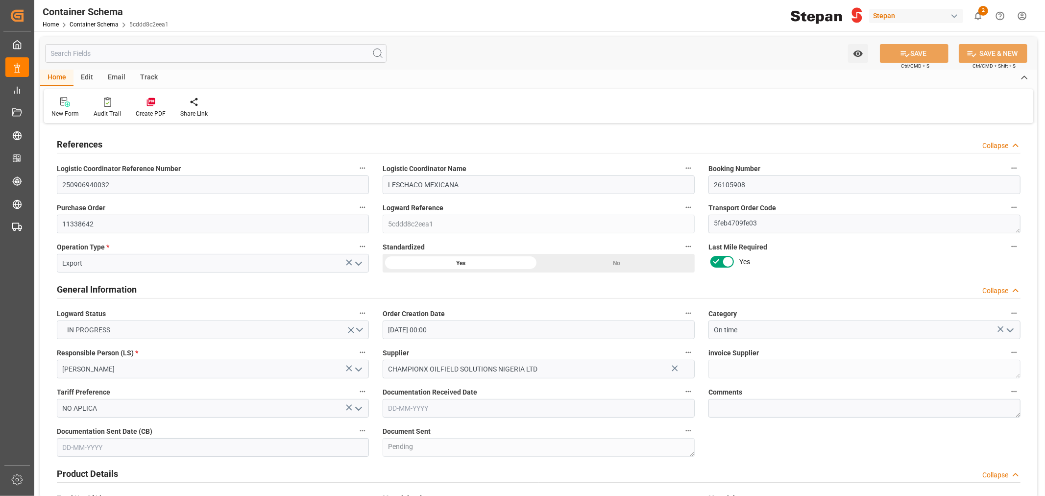
type input "02-11-2025 00:00"
type input "26-09-2025 16:15"
type input "03-09-2025 15:17"
type input "26-09-2025"
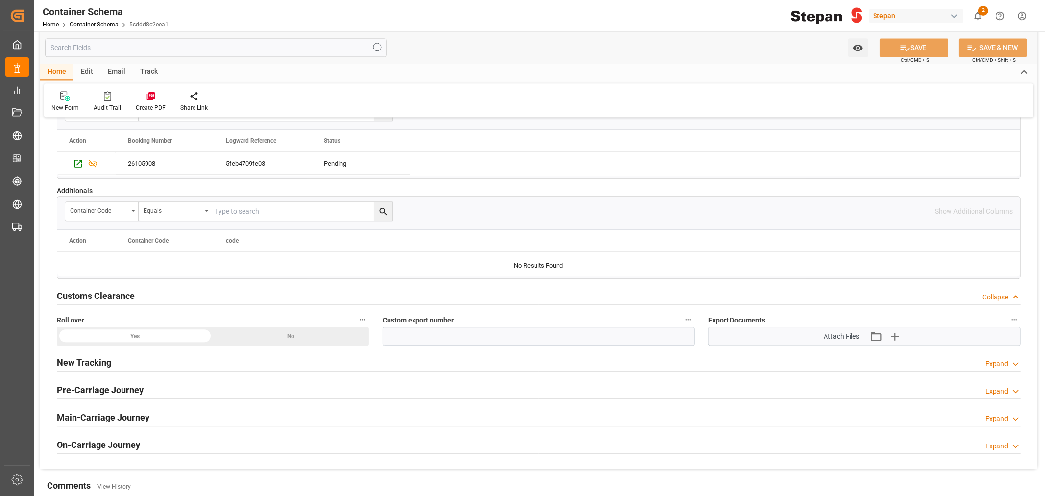
scroll to position [2131, 0]
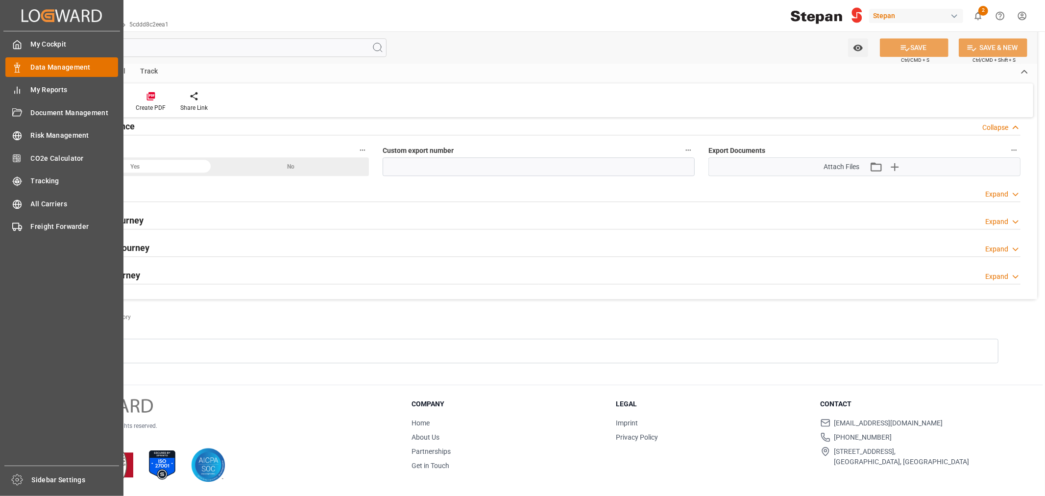
click at [21, 64] on icon at bounding box center [17, 68] width 10 height 10
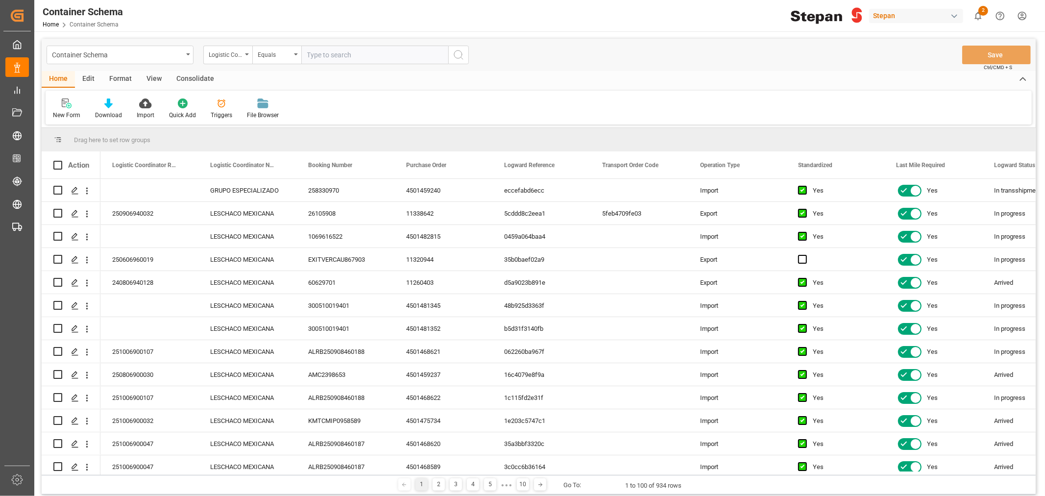
click at [1021, 20] on html "Created by potrace 1.15, written by Peter Selinger 2001-2017 Created by potrace…" at bounding box center [522, 248] width 1045 height 496
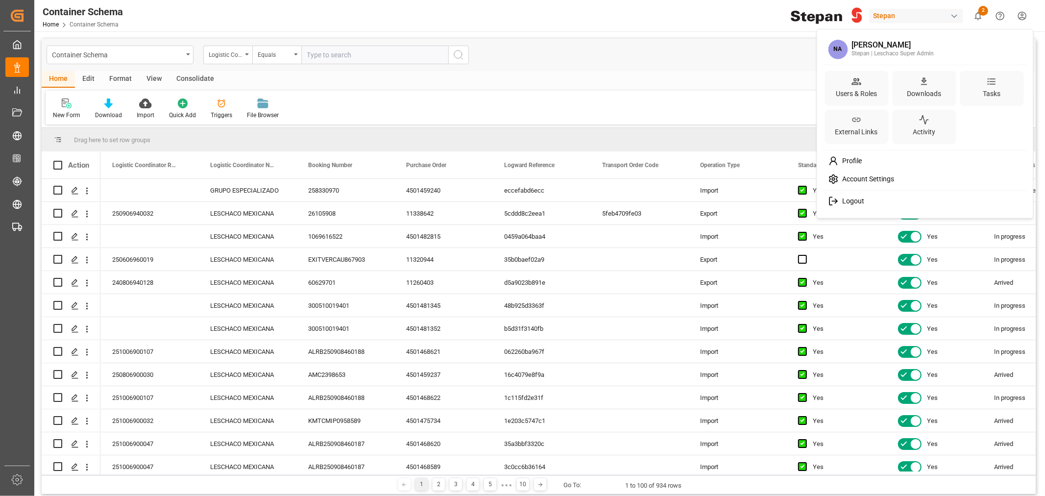
click at [862, 204] on span "Logout" at bounding box center [852, 201] width 26 height 9
